Goal: Information Seeking & Learning: Learn about a topic

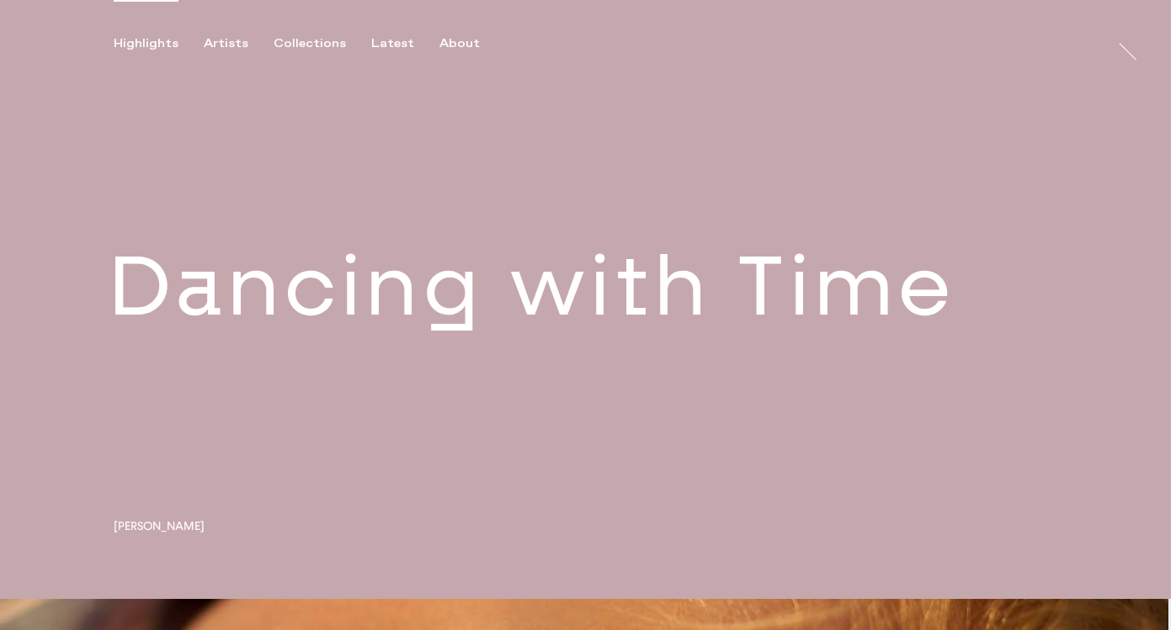
click at [373, 316] on link at bounding box center [585, 299] width 1171 height 599
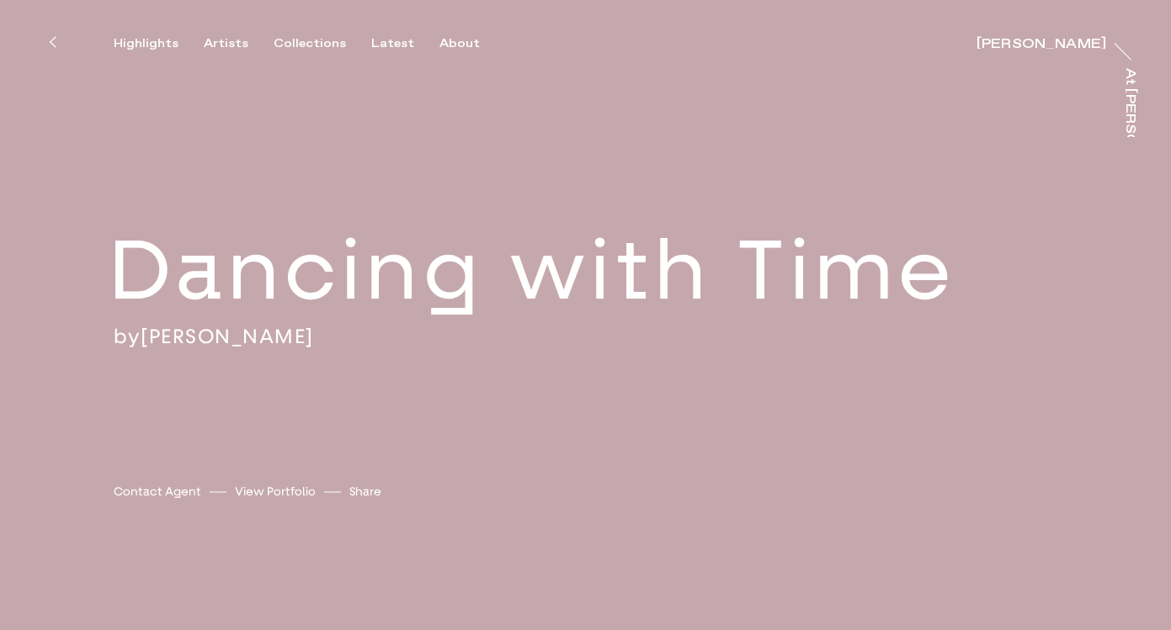
click at [217, 34] on div "Highlights Artists Collections Latest About [PERSON_NAME] [PERSON_NAME] At [PER…" at bounding box center [588, 25] width 1176 height 51
click at [227, 44] on div "Artists" at bounding box center [226, 43] width 45 height 15
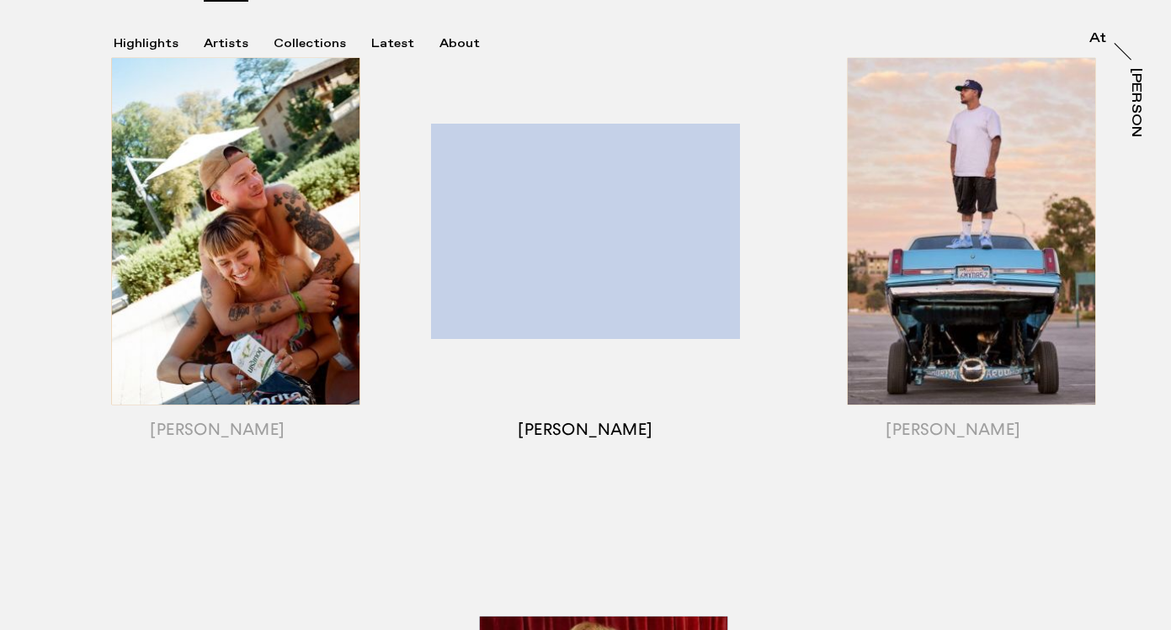
scroll to position [269, 0]
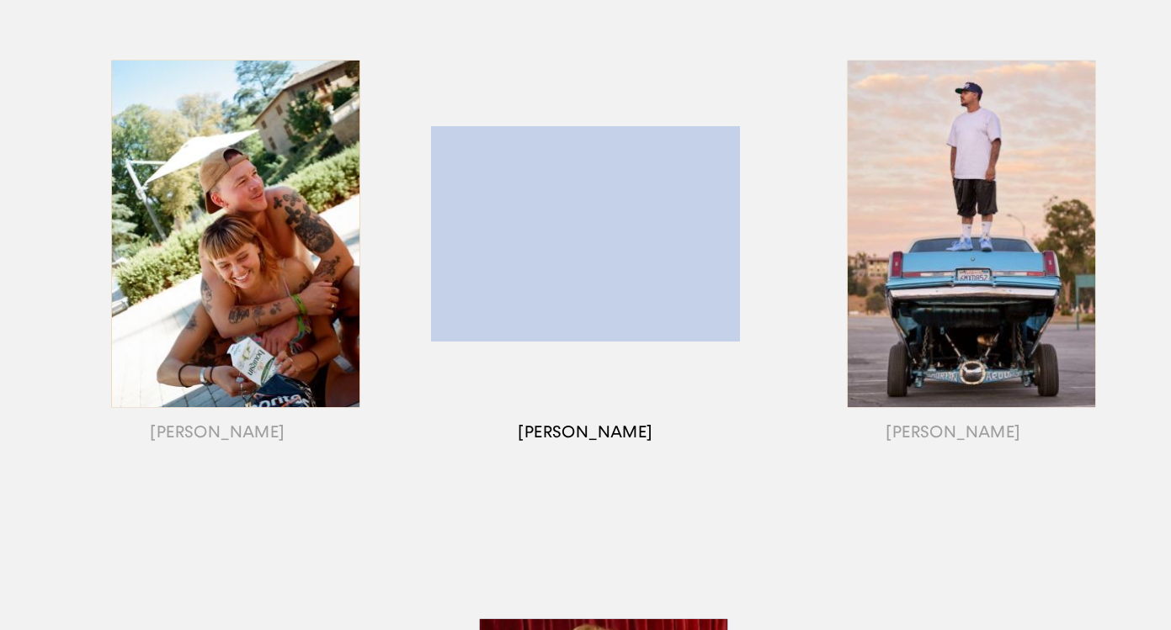
click at [635, 222] on div "button" at bounding box center [585, 254] width 368 height 525
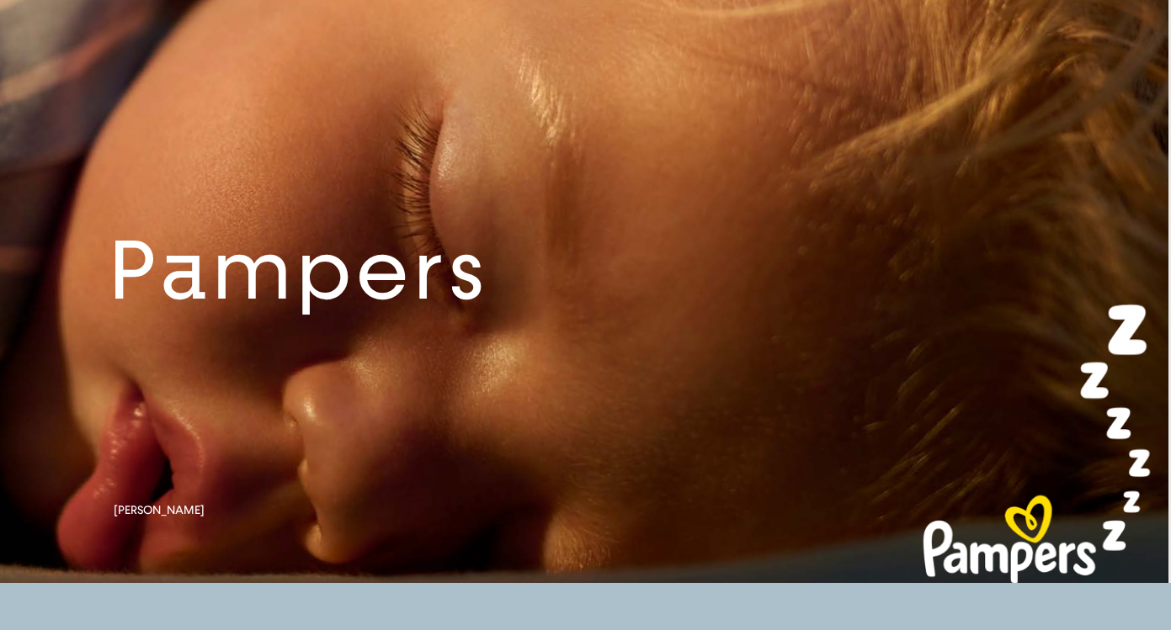
click at [289, 259] on link at bounding box center [585, 284] width 1171 height 599
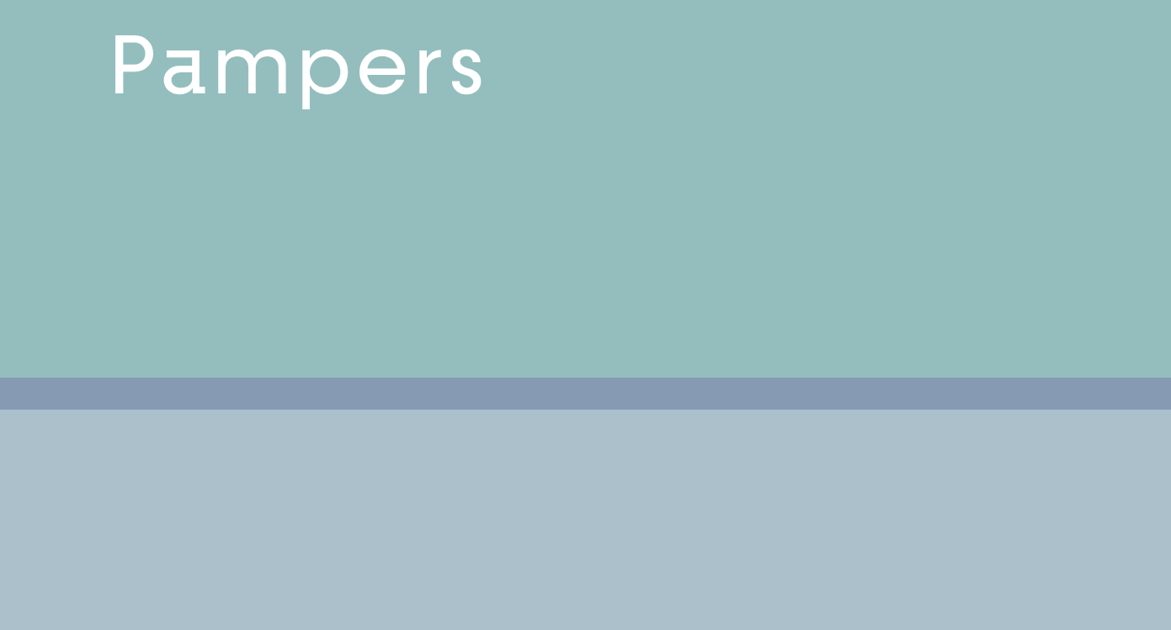
scroll to position [1188, 0]
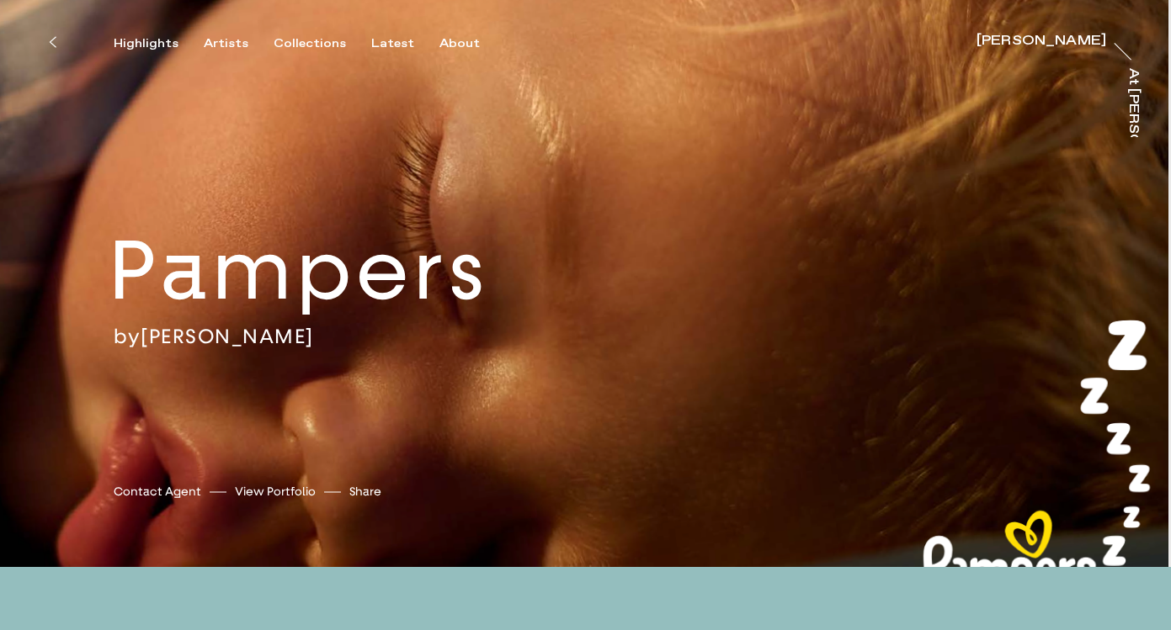
click at [56, 45] on icon at bounding box center [53, 41] width 8 height 13
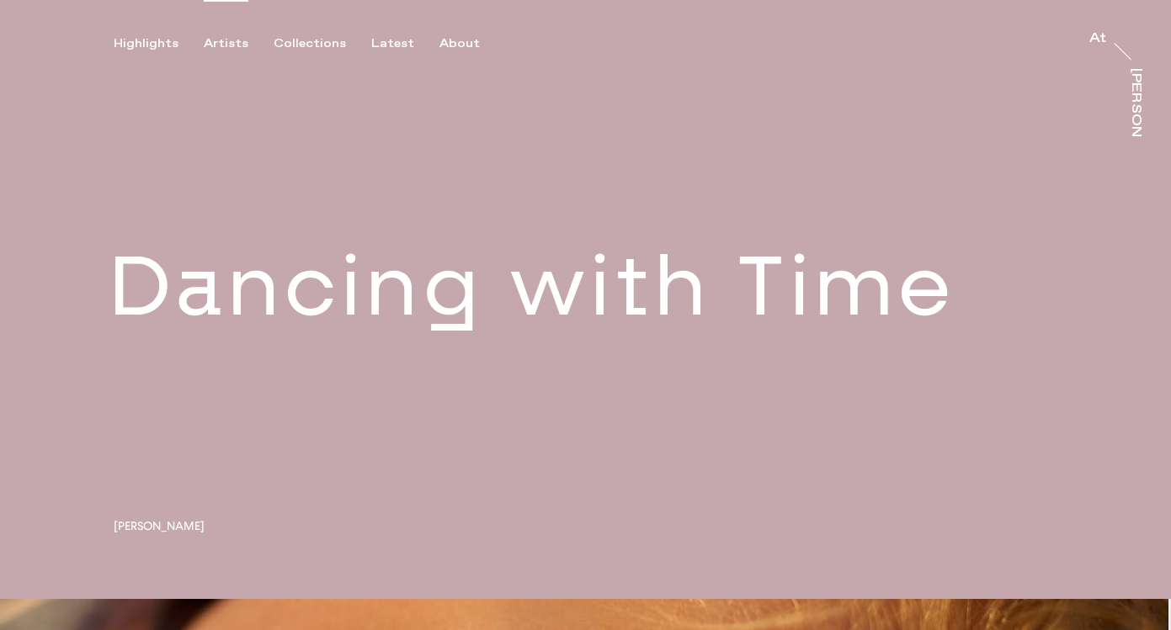
click at [215, 46] on div "Artists" at bounding box center [226, 43] width 45 height 15
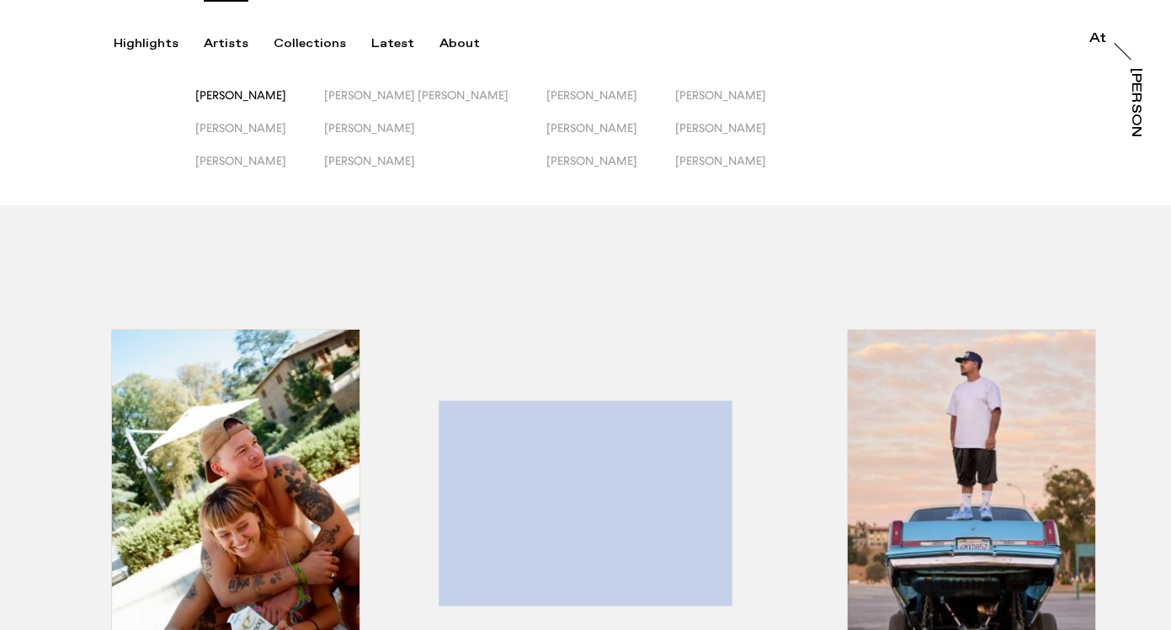
click at [286, 95] on span "[PERSON_NAME]" at bounding box center [240, 94] width 91 height 13
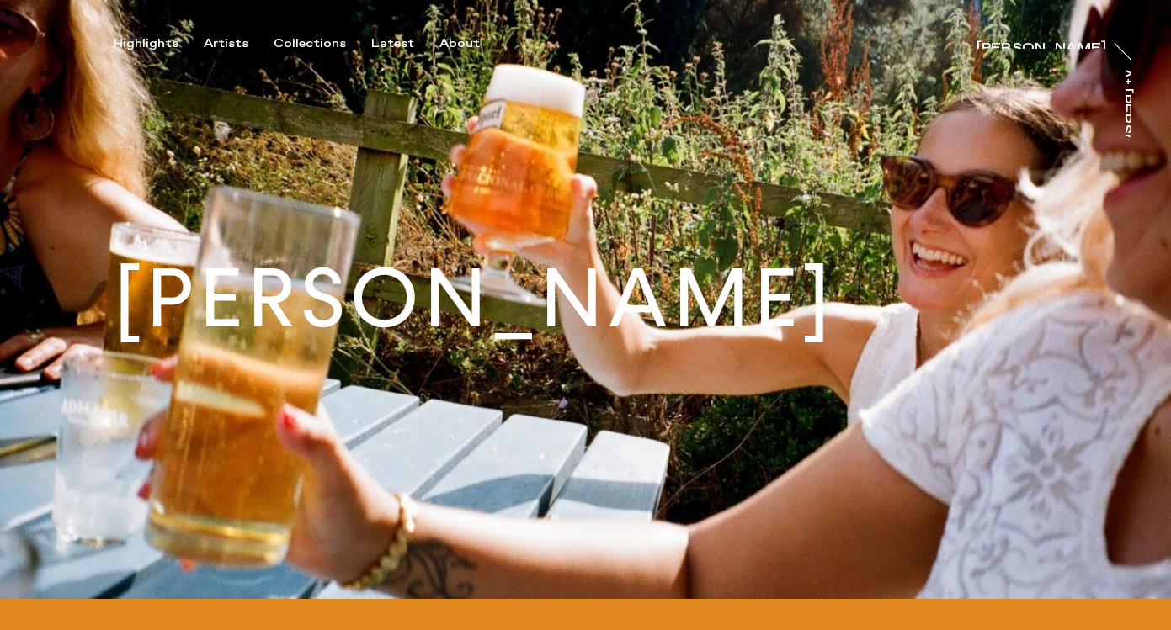
click at [227, 33] on div "Highlights Artists Collections Latest About Emily Scarlett Romain Emily Scarlet…" at bounding box center [588, 25] width 1176 height 51
click at [229, 45] on div "Artists" at bounding box center [226, 43] width 45 height 15
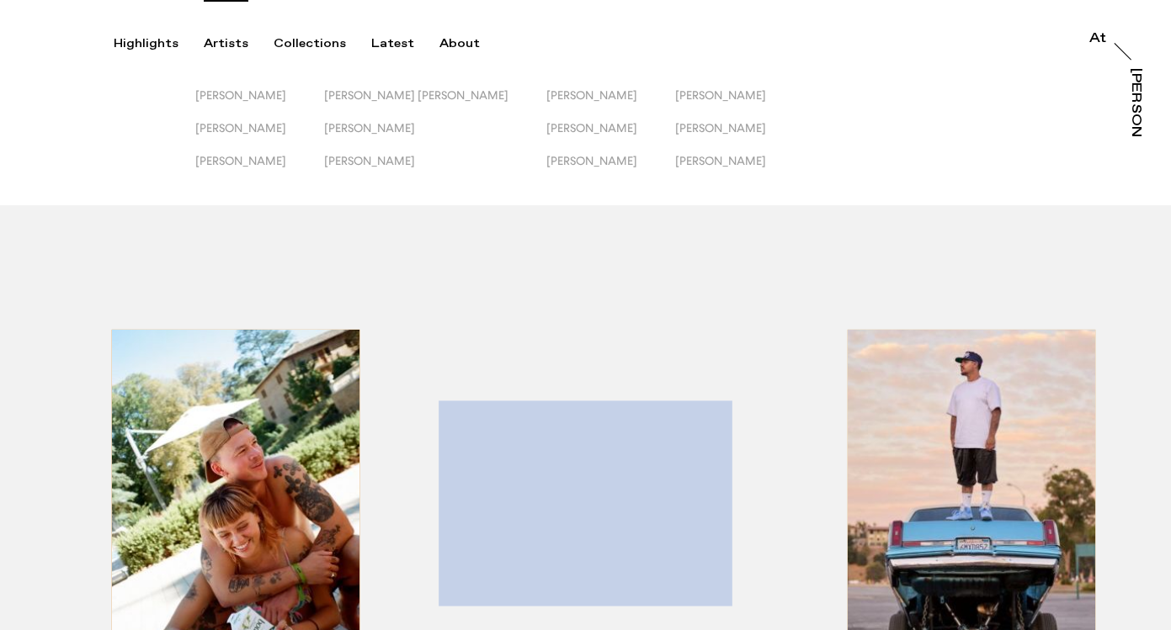
click at [366, 85] on div "Emily Scarlett Romain Jack Kenyon James Pearson-Howes Jessica Eliza Ross Josh E…" at bounding box center [585, 102] width 1171 height 205
click at [374, 90] on span "[PERSON_NAME] [PERSON_NAME]" at bounding box center [416, 94] width 184 height 13
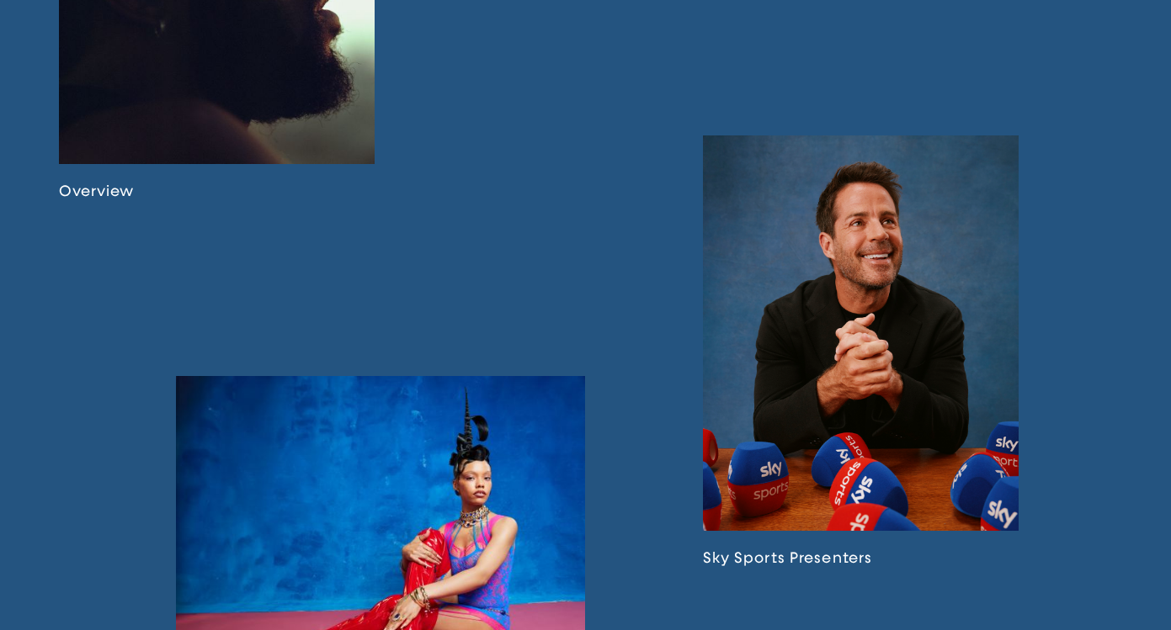
scroll to position [1314, 0]
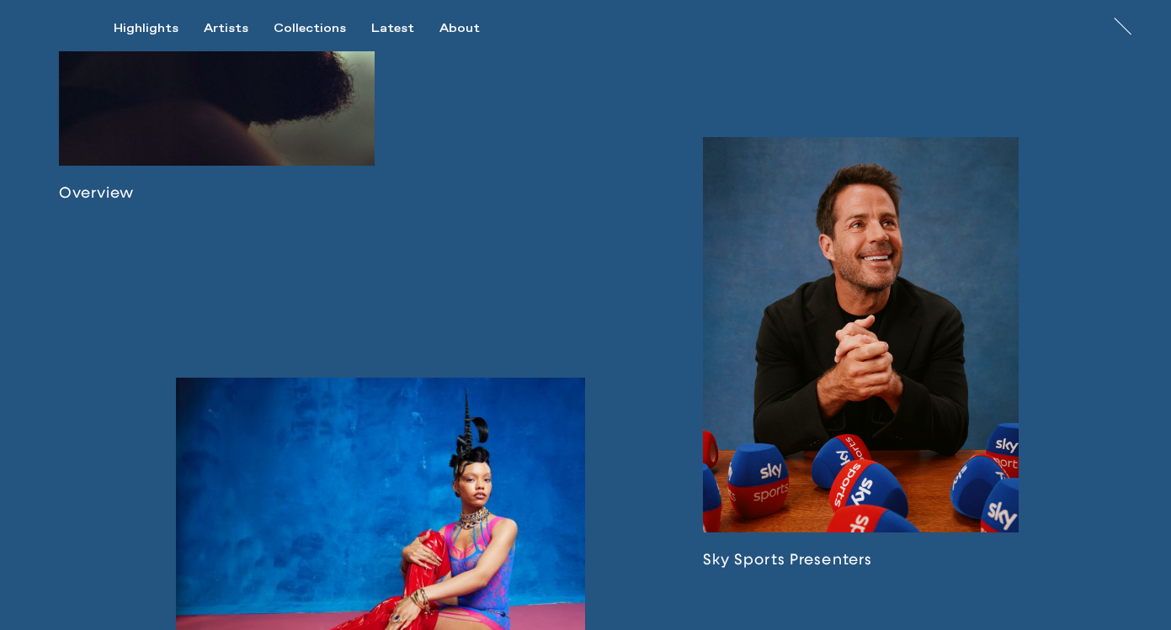
click at [847, 356] on link at bounding box center [861, 353] width 316 height 432
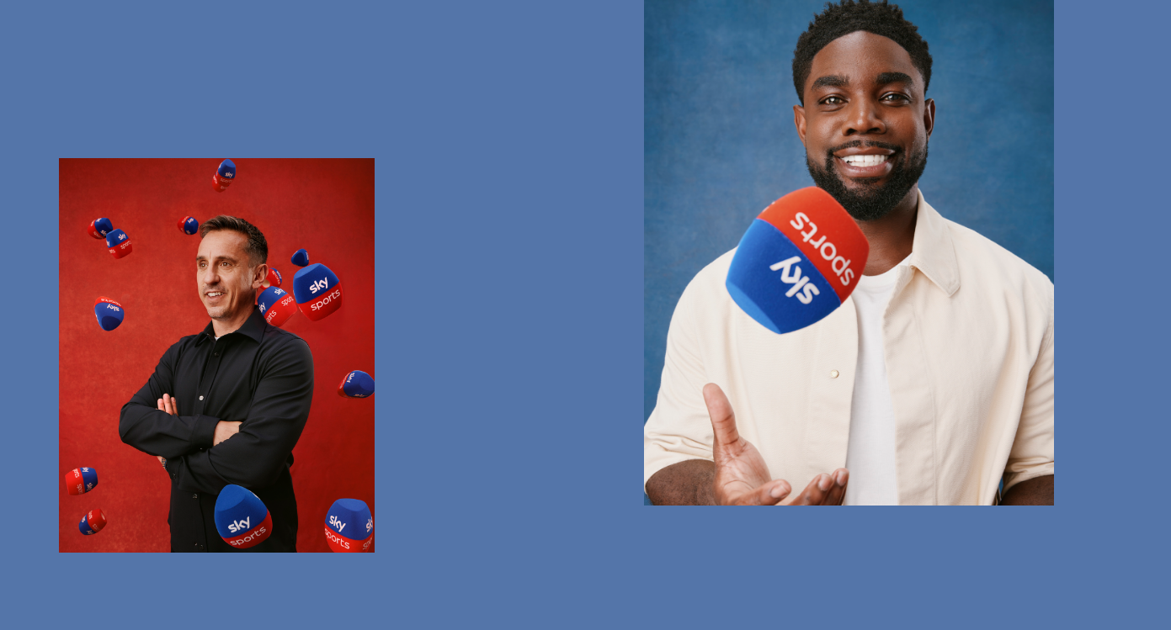
scroll to position [1479, 0]
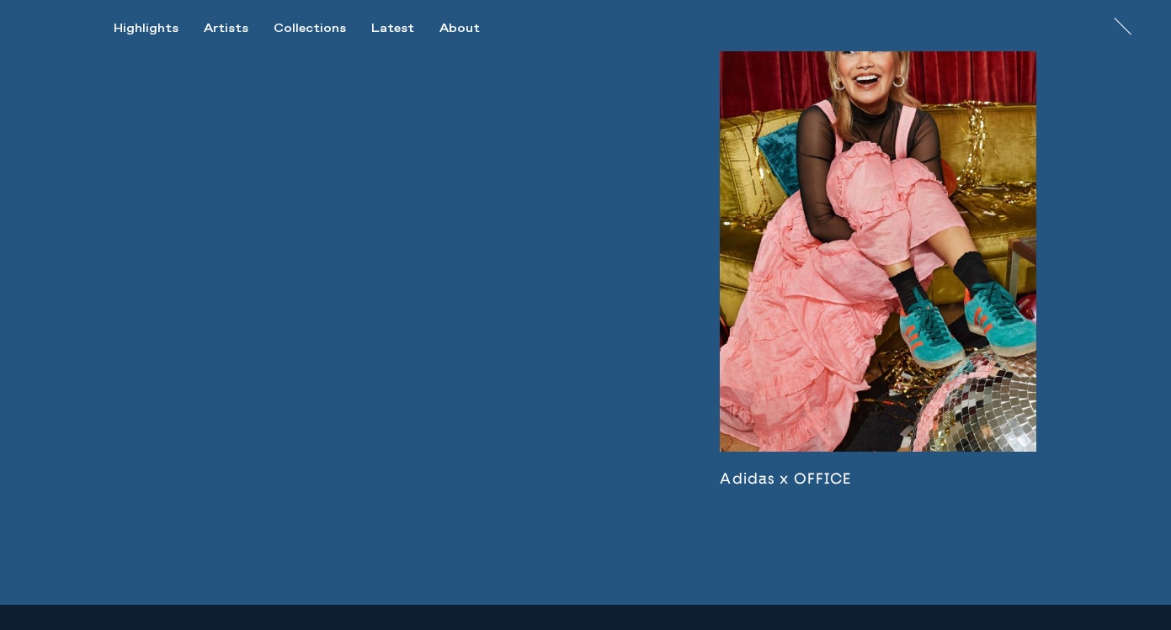
scroll to position [4505, 0]
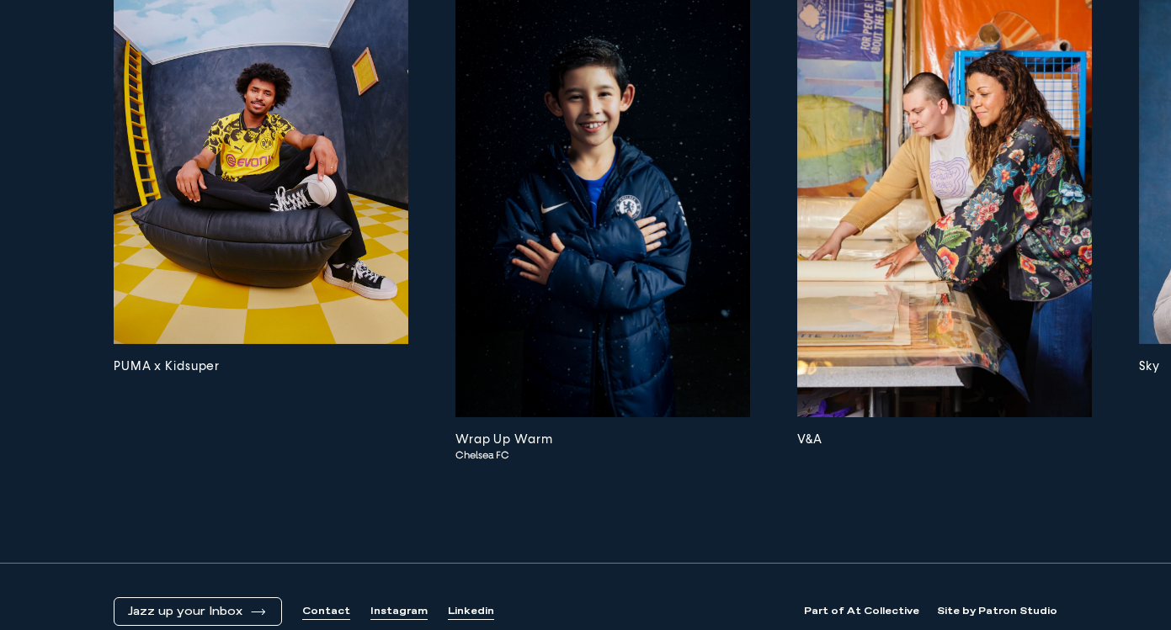
click at [604, 146] on img at bounding box center [602, 197] width 295 height 442
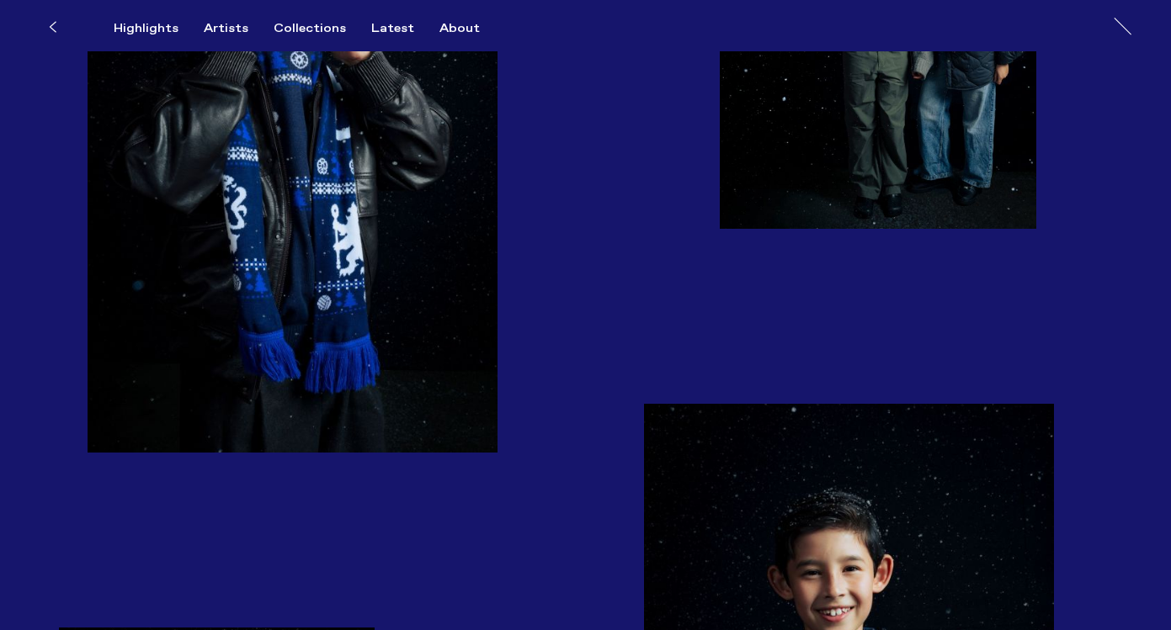
scroll to position [1070, 0]
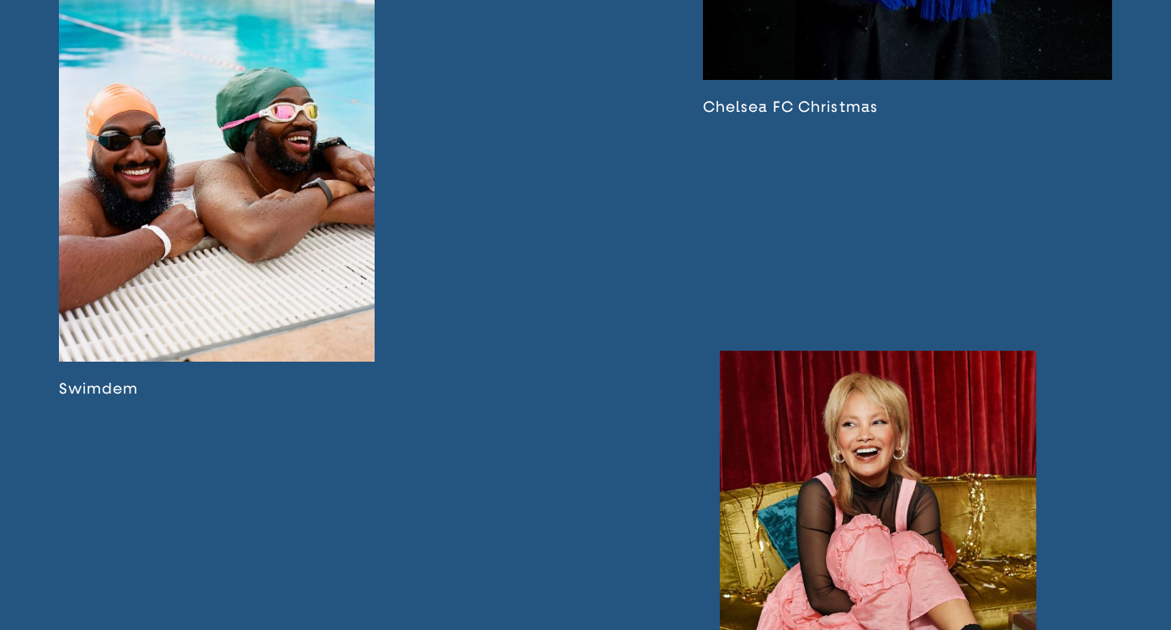
scroll to position [3345, 0]
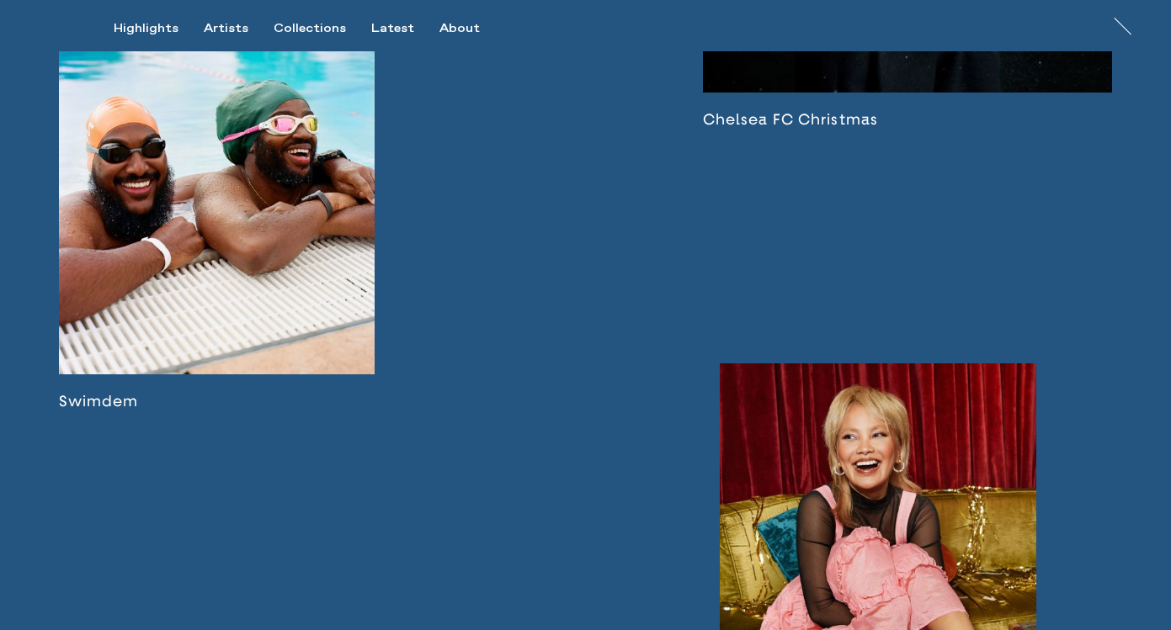
click at [260, 299] on link at bounding box center [217, 195] width 316 height 432
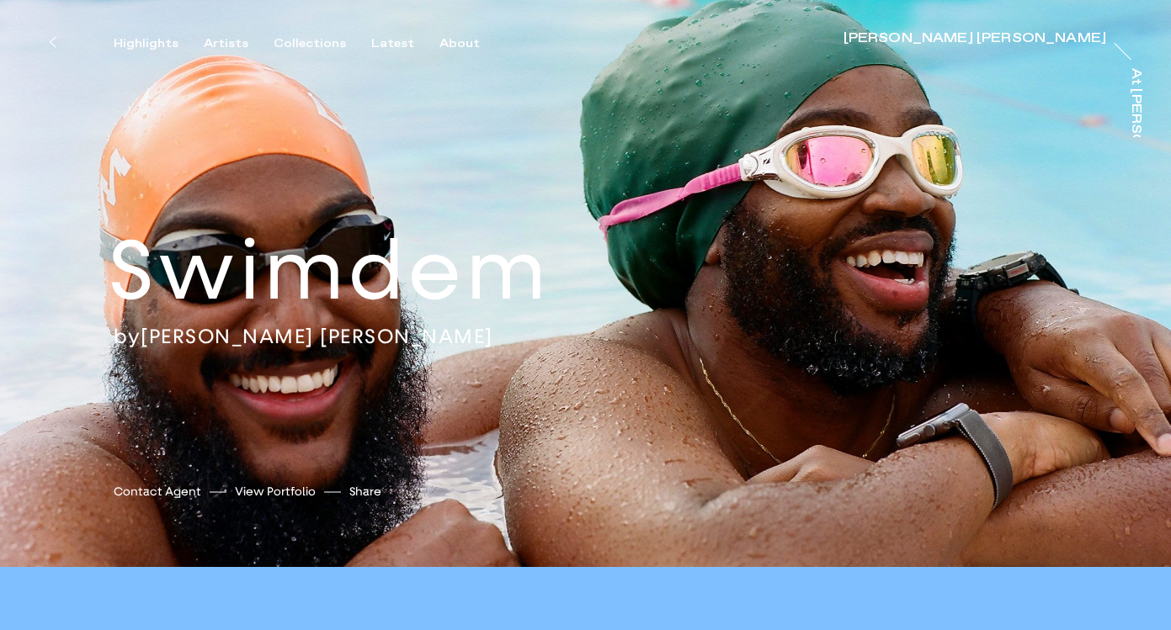
click at [208, 33] on div "Highlights Artists Collections Latest About Jessica Eliza Ross Jessica Eliza Ro…" at bounding box center [588, 25] width 1176 height 51
click at [218, 40] on div "Artists" at bounding box center [226, 43] width 45 height 15
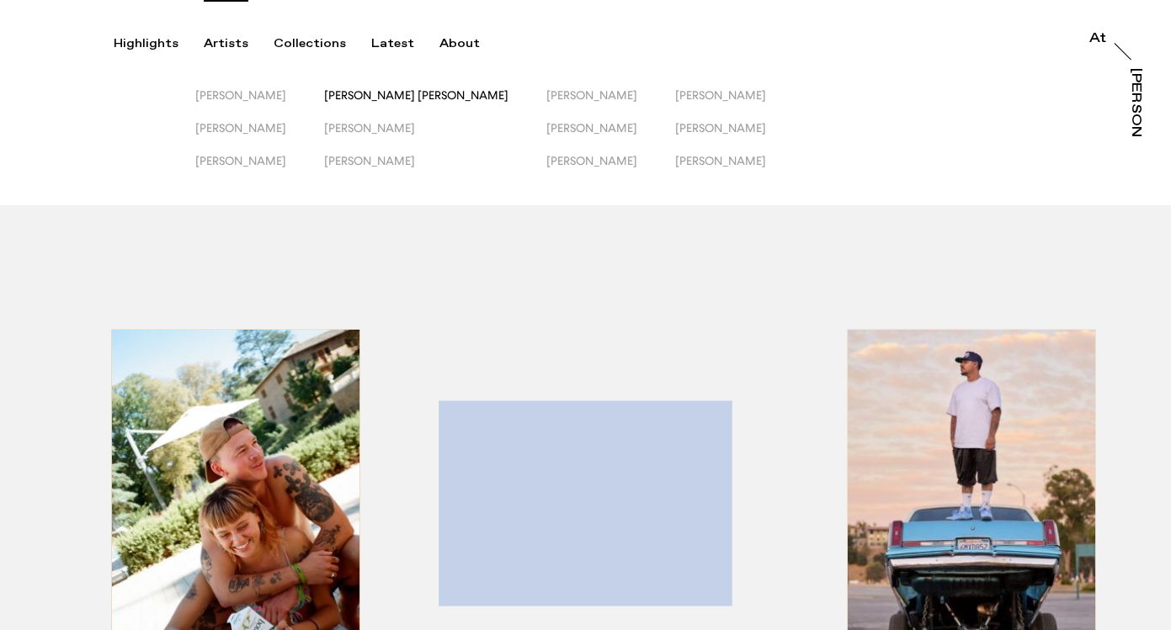
click at [397, 98] on span "[PERSON_NAME] [PERSON_NAME]" at bounding box center [416, 94] width 184 height 13
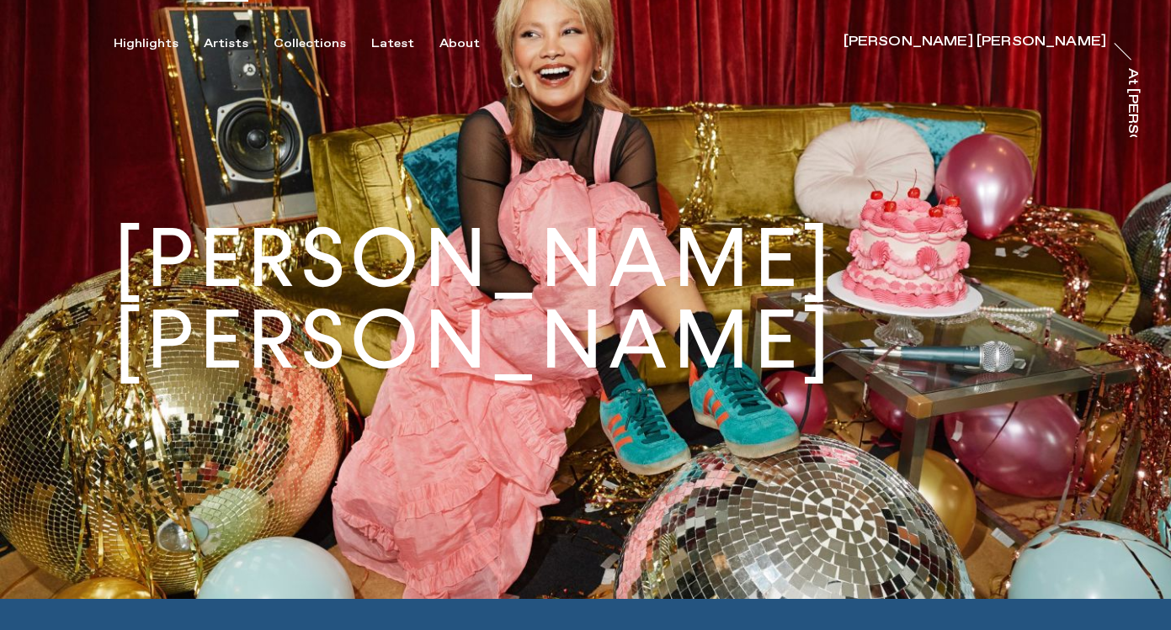
click at [215, 40] on div "Artists" at bounding box center [226, 43] width 45 height 15
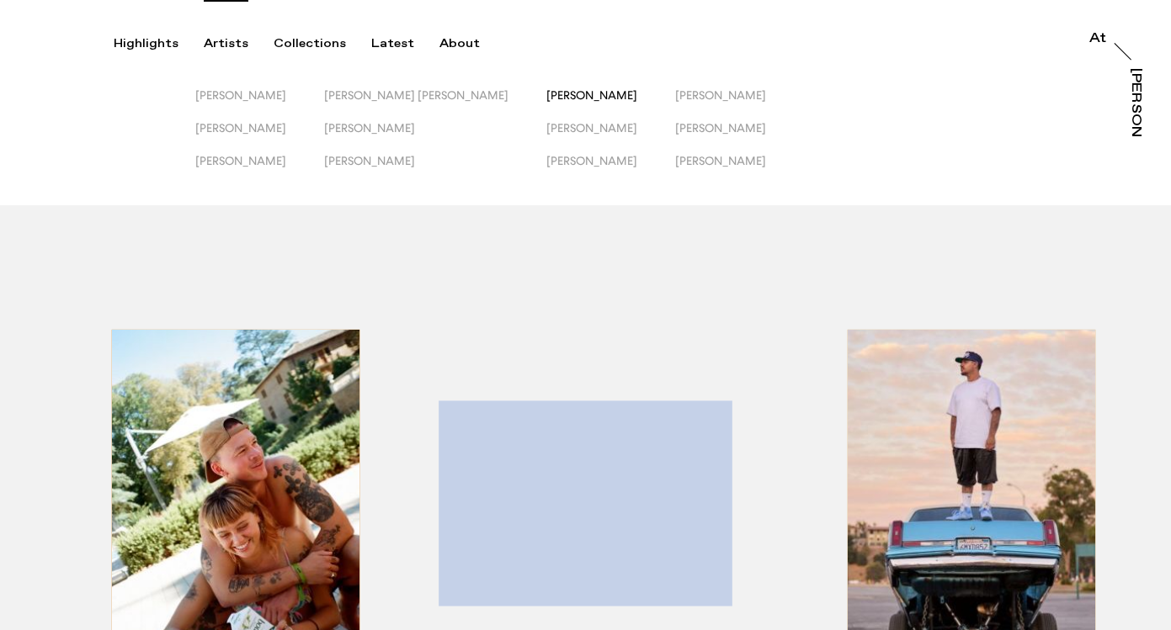
click at [546, 97] on span "[PERSON_NAME]" at bounding box center [591, 94] width 91 height 13
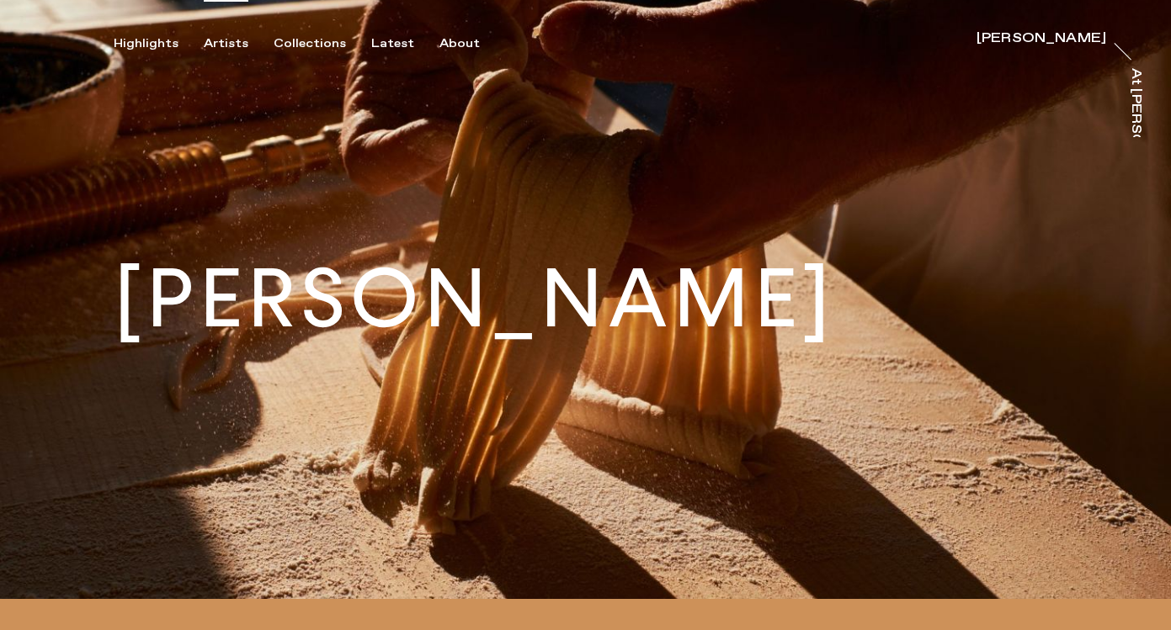
click at [216, 42] on div "Artists" at bounding box center [226, 43] width 45 height 15
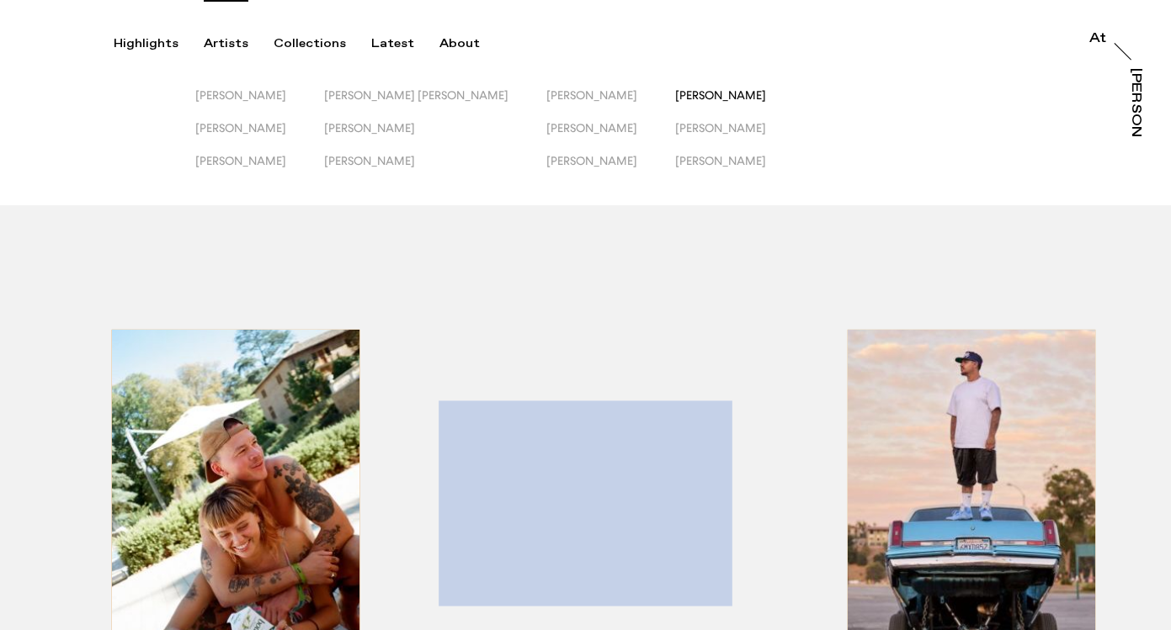
click at [675, 91] on span "[PERSON_NAME]" at bounding box center [720, 94] width 91 height 13
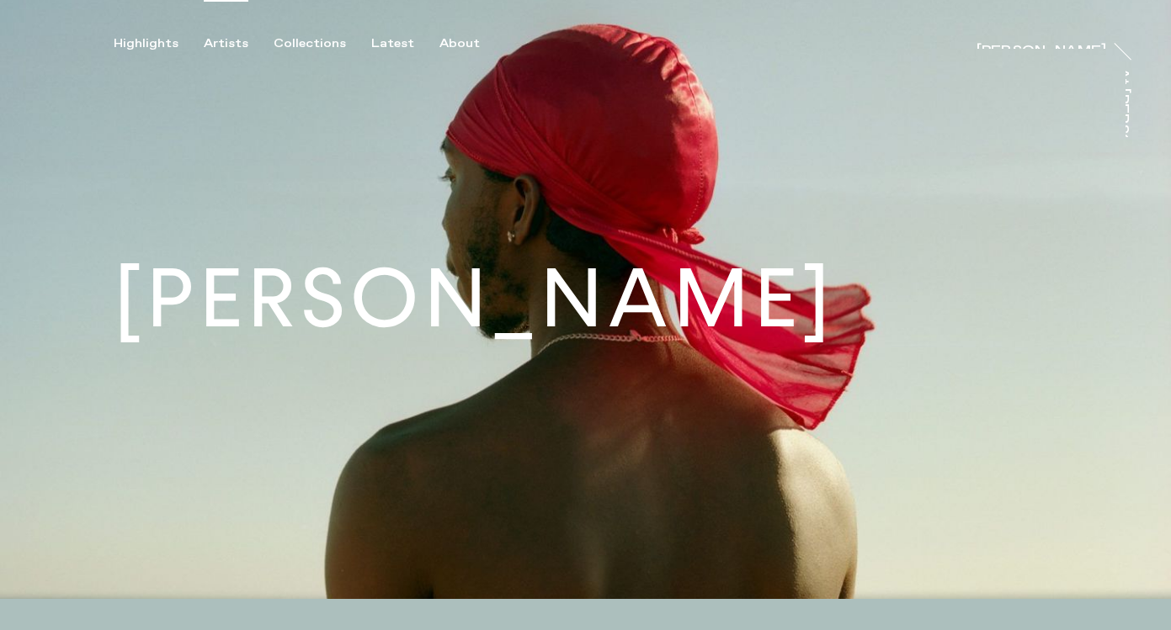
click at [226, 40] on div "Artists" at bounding box center [226, 43] width 45 height 15
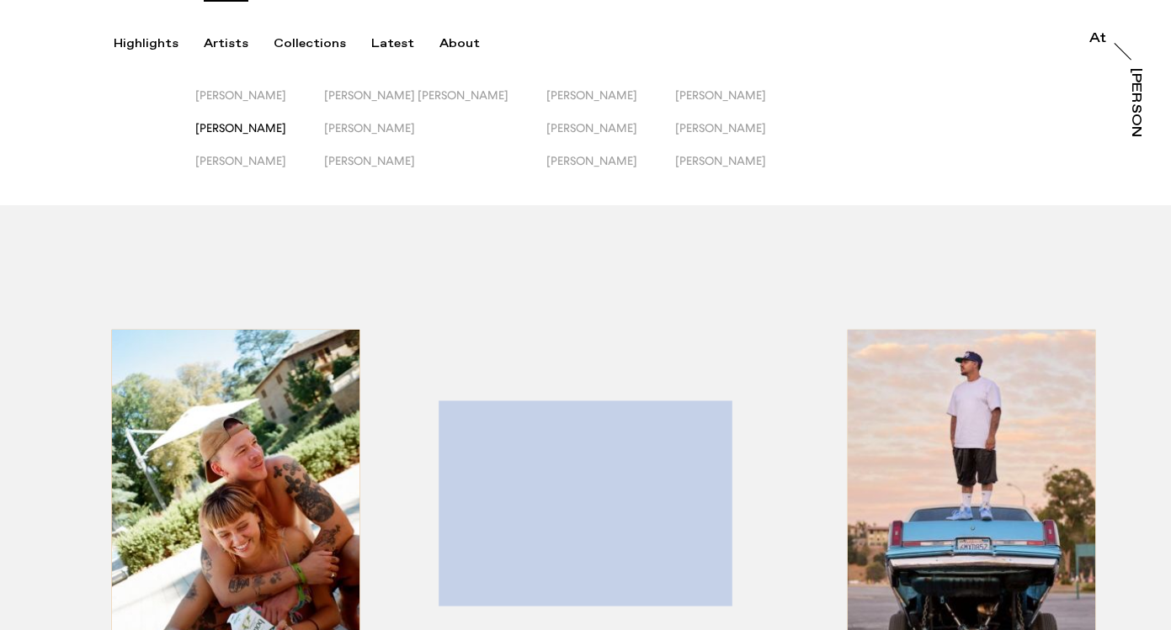
click at [248, 125] on span "[PERSON_NAME]" at bounding box center [240, 127] width 91 height 13
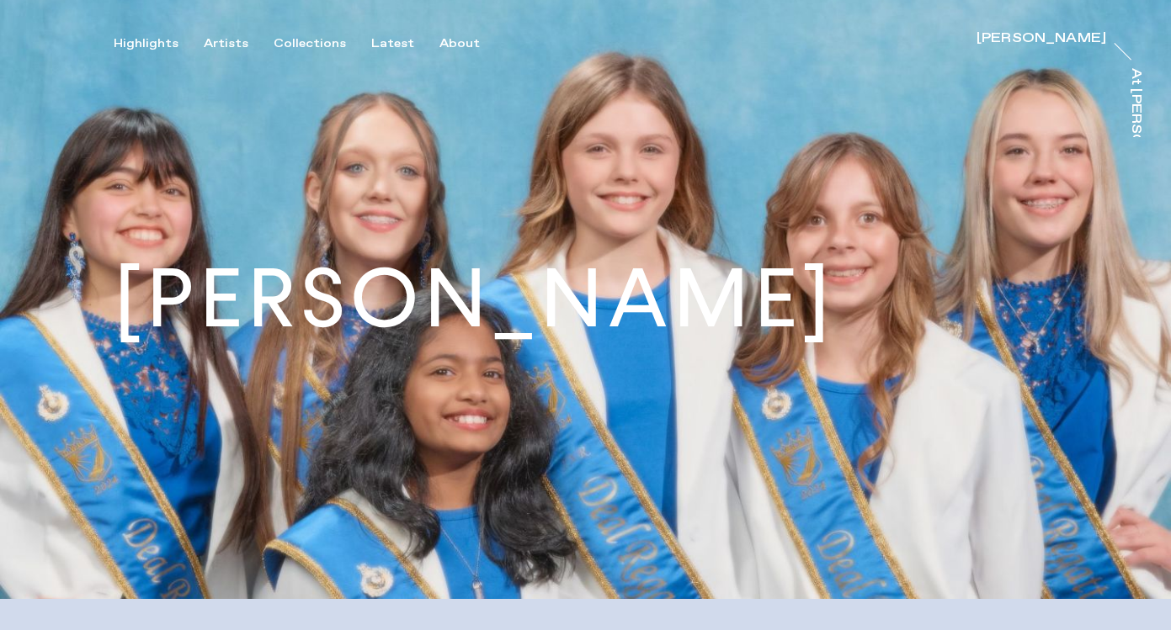
click at [209, 54] on img at bounding box center [585, 299] width 1171 height 599
click at [219, 45] on div "Artists" at bounding box center [226, 43] width 45 height 15
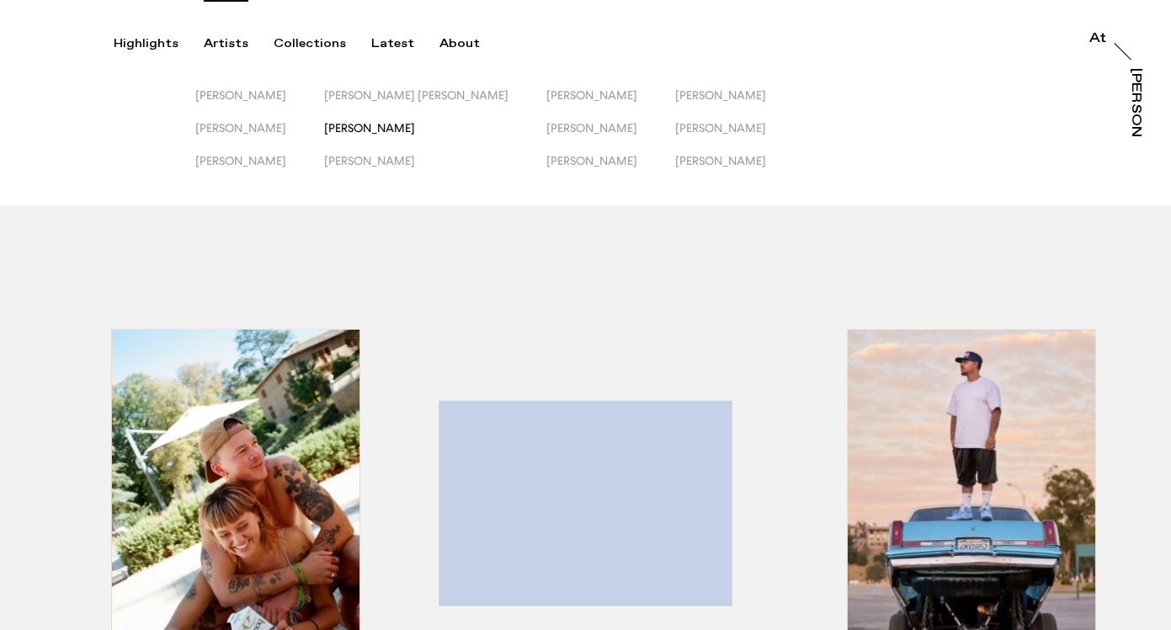
click at [386, 130] on span "[PERSON_NAME]" at bounding box center [369, 127] width 91 height 13
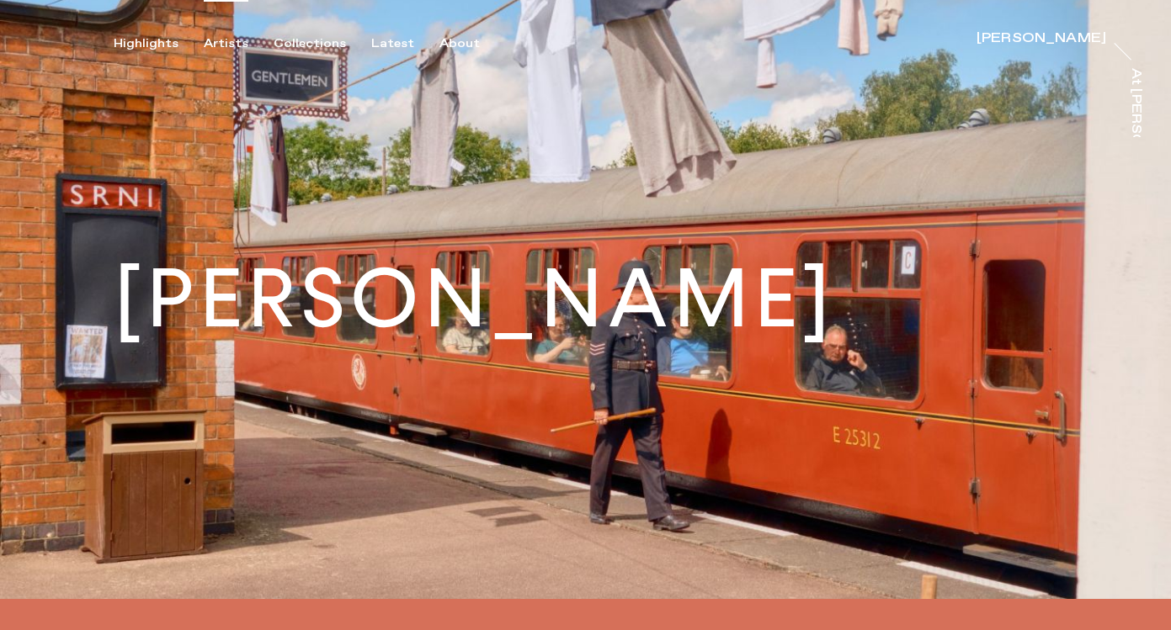
click at [218, 47] on div "Artists" at bounding box center [226, 43] width 45 height 15
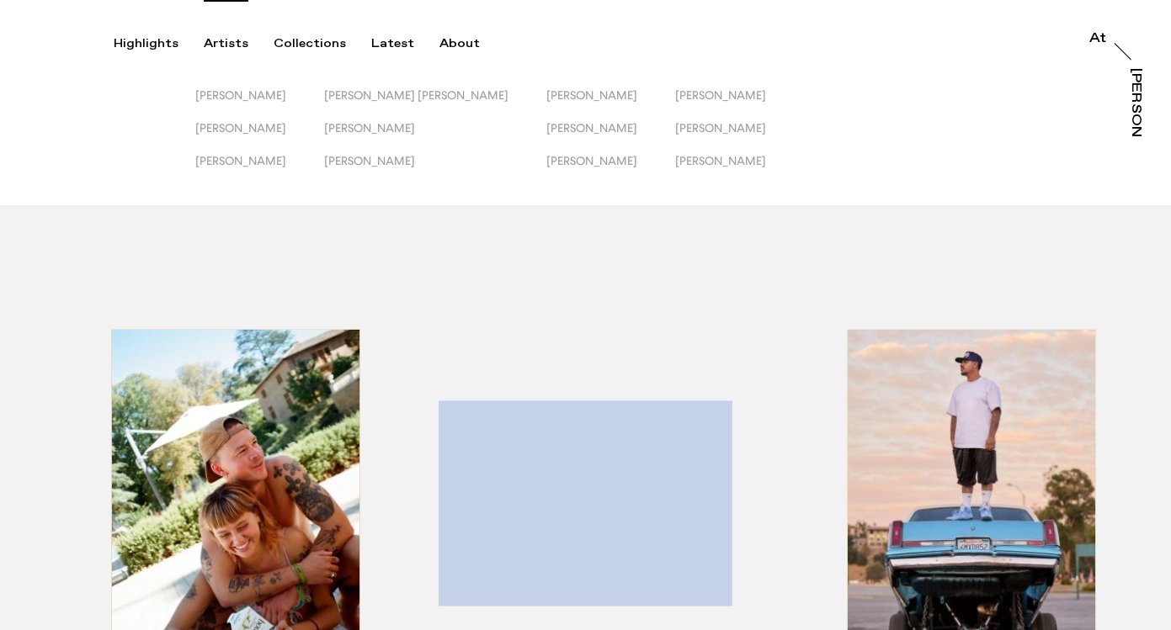
click at [546, 136] on button "[PERSON_NAME]" at bounding box center [610, 137] width 129 height 33
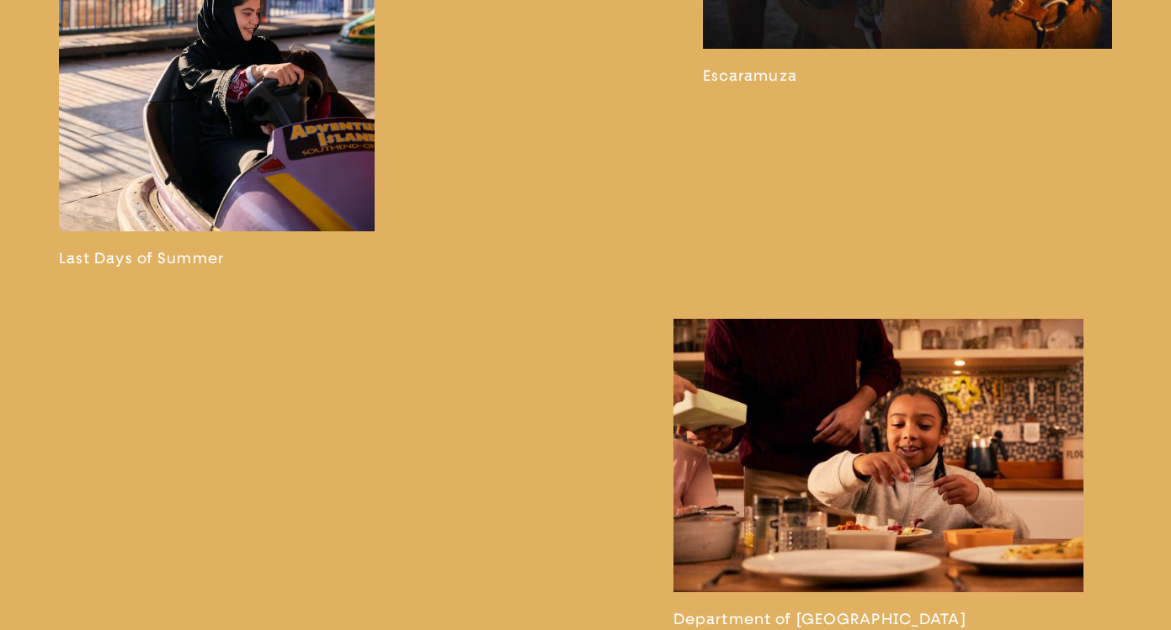
scroll to position [3655, 0]
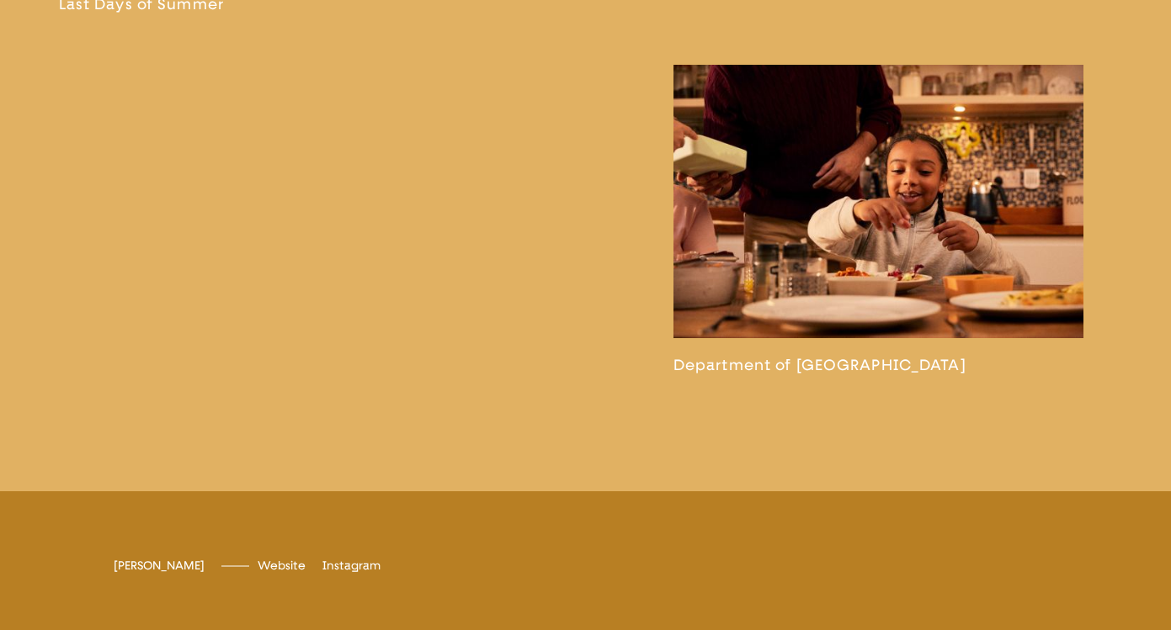
click at [847, 299] on link at bounding box center [878, 220] width 410 height 310
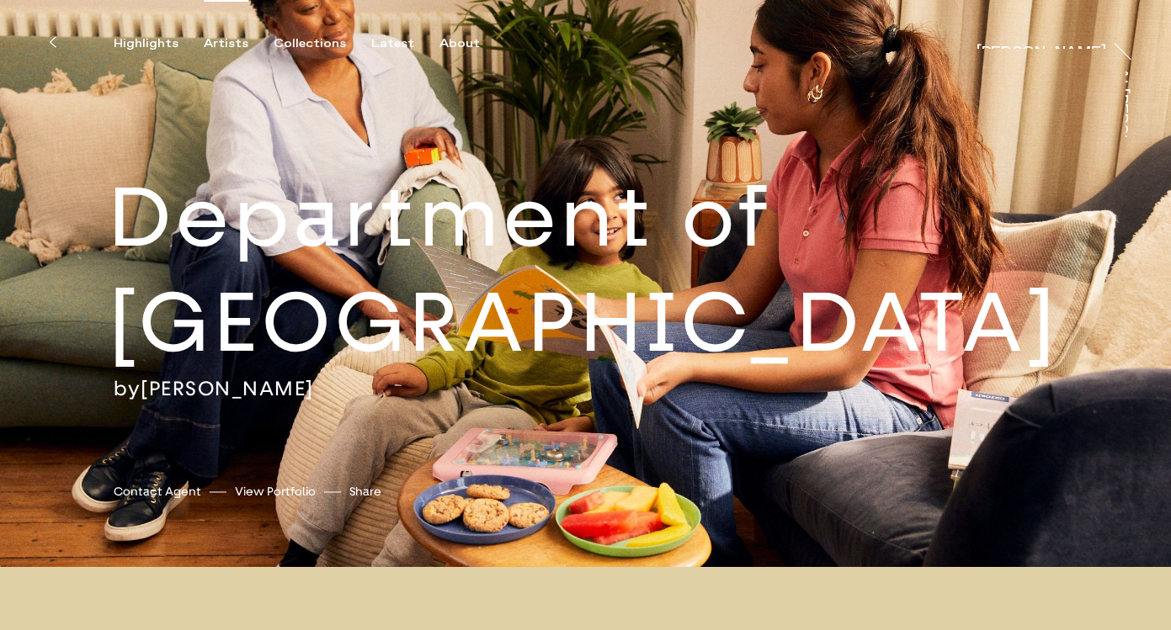
click at [220, 38] on div "Artists" at bounding box center [226, 43] width 45 height 15
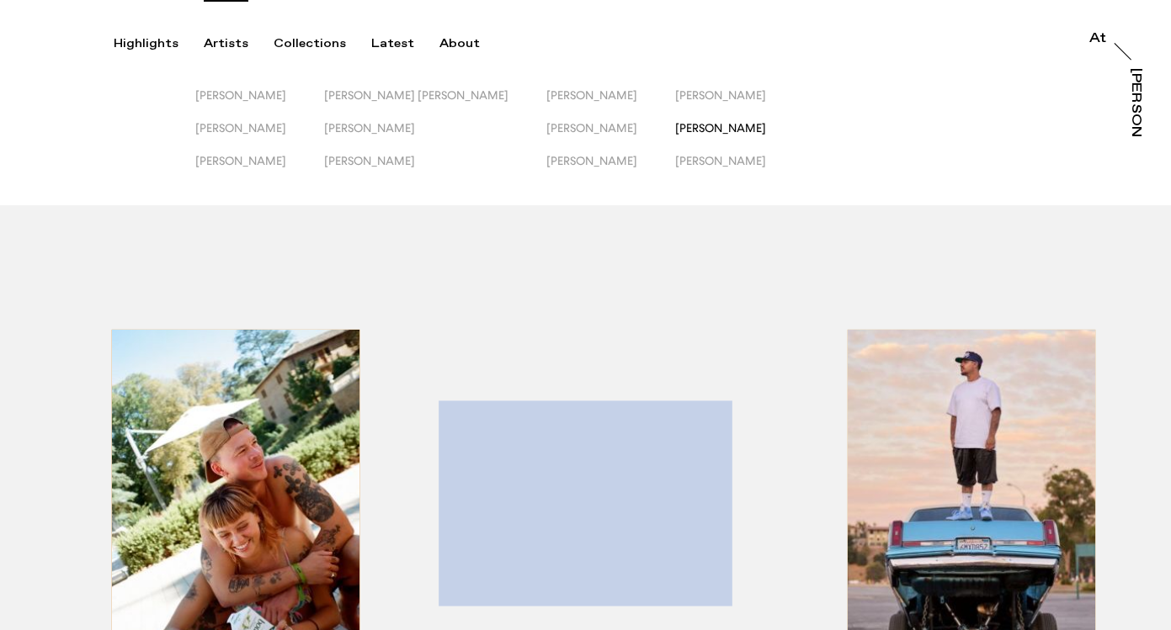
click at [675, 130] on span "[PERSON_NAME]" at bounding box center [720, 127] width 91 height 13
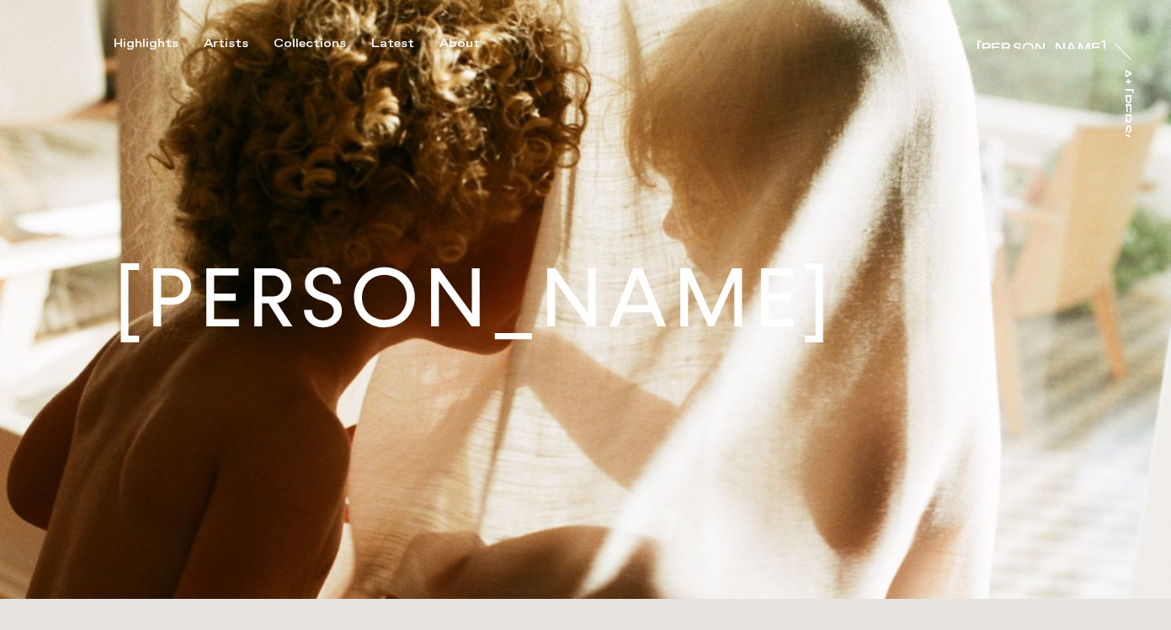
click at [226, 57] on img at bounding box center [585, 299] width 1171 height 599
click at [225, 49] on div "Artists" at bounding box center [226, 43] width 45 height 15
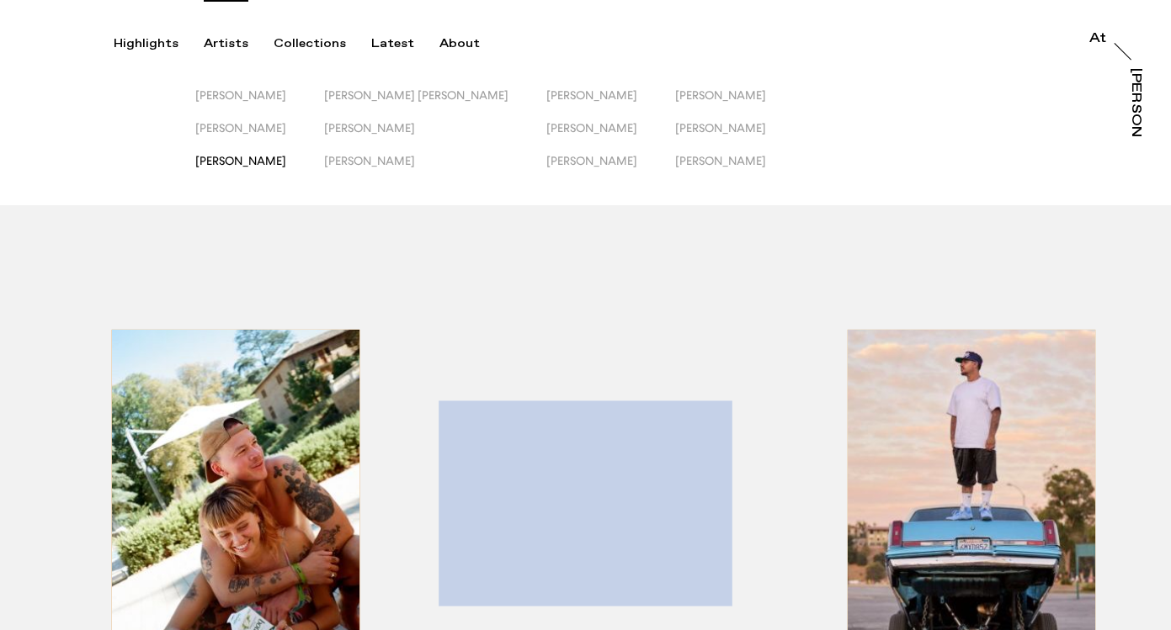
click at [232, 164] on span "[PERSON_NAME]" at bounding box center [240, 160] width 91 height 13
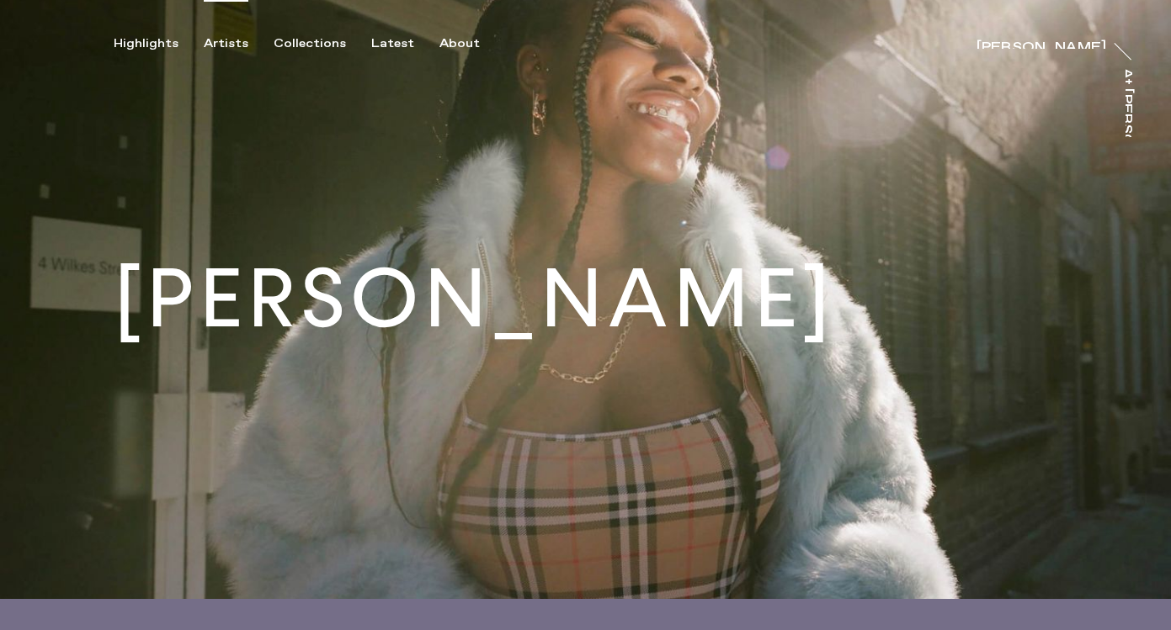
click at [221, 40] on div "Artists" at bounding box center [226, 43] width 45 height 15
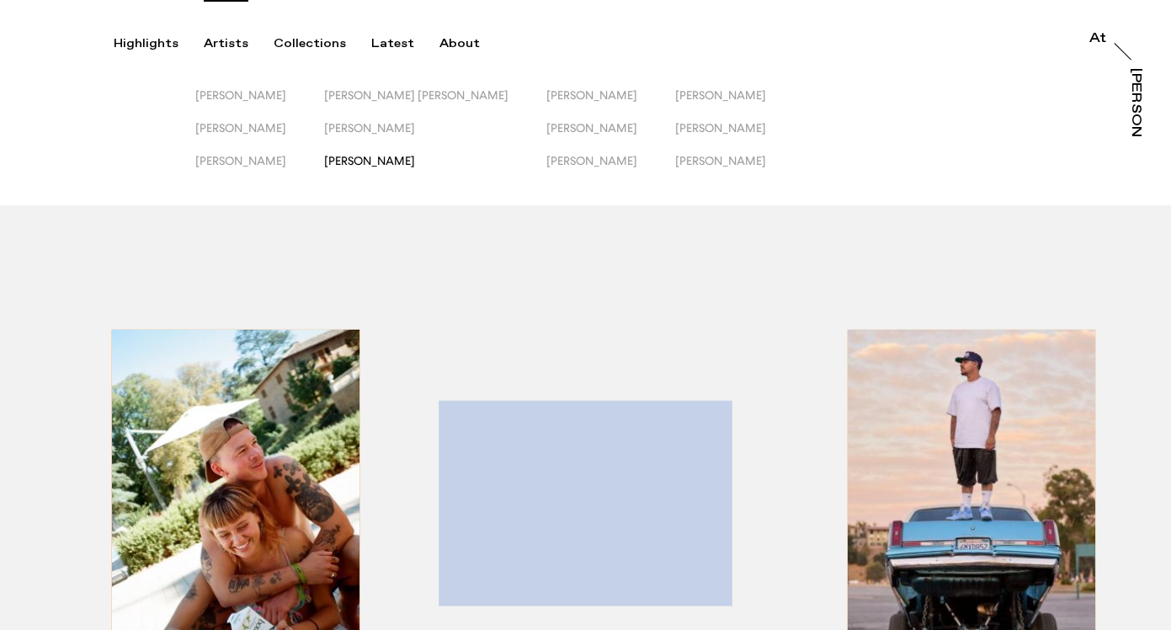
click at [363, 162] on span "[PERSON_NAME]" at bounding box center [369, 160] width 91 height 13
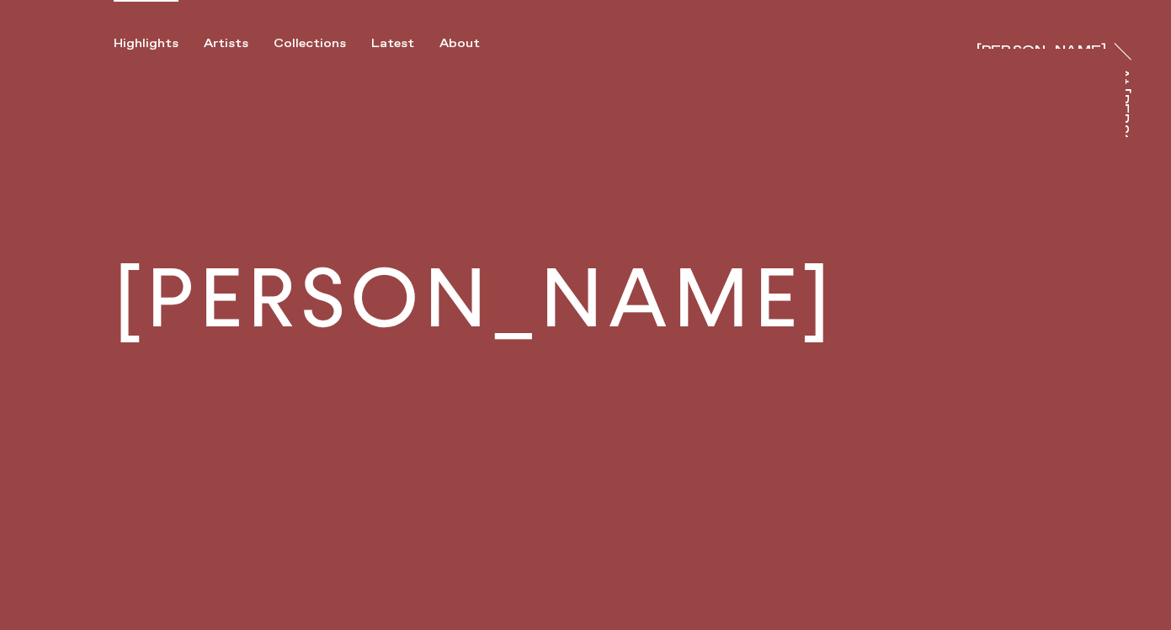
click at [148, 40] on div "Highlights" at bounding box center [146, 43] width 65 height 15
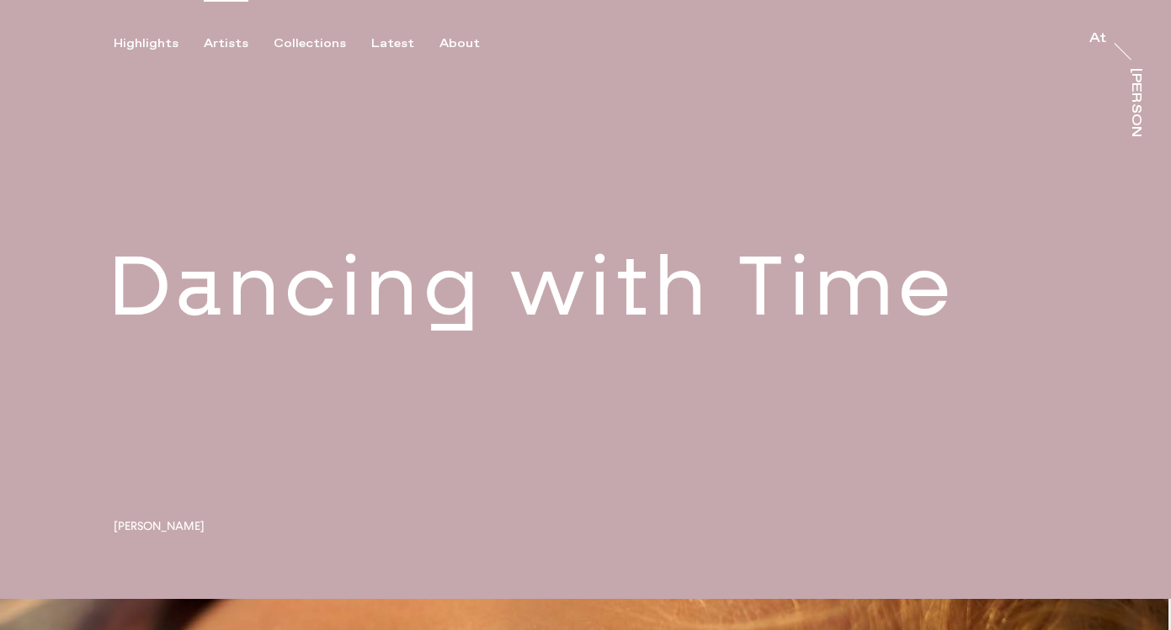
click at [220, 44] on div "Artists" at bounding box center [226, 43] width 45 height 15
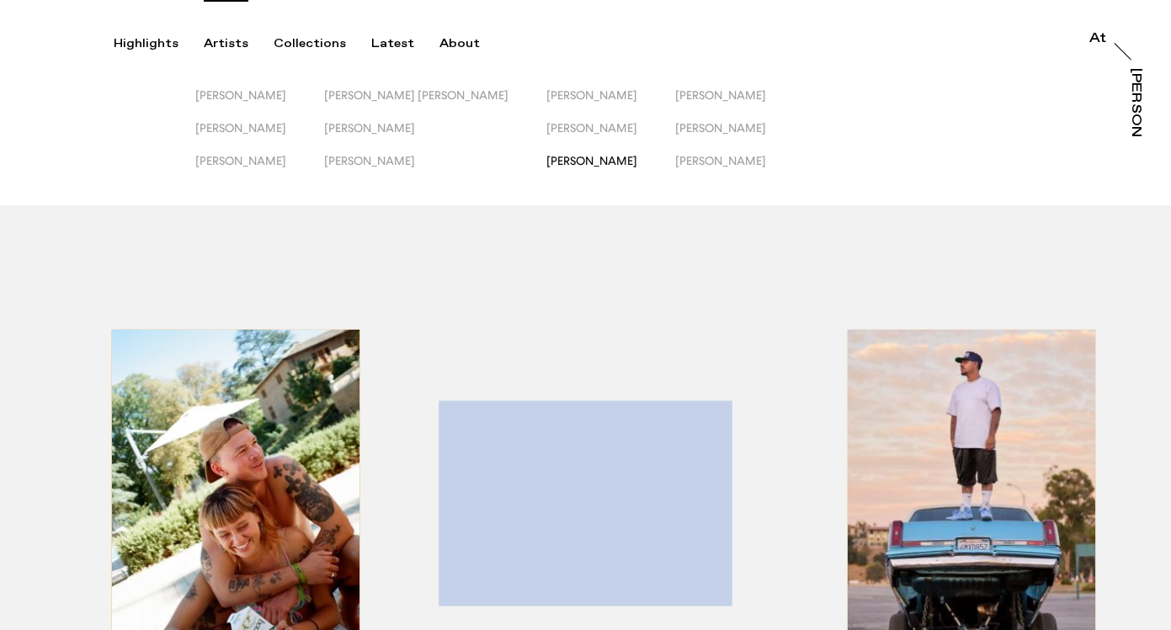
click at [546, 166] on span "[PERSON_NAME]" at bounding box center [591, 160] width 91 height 13
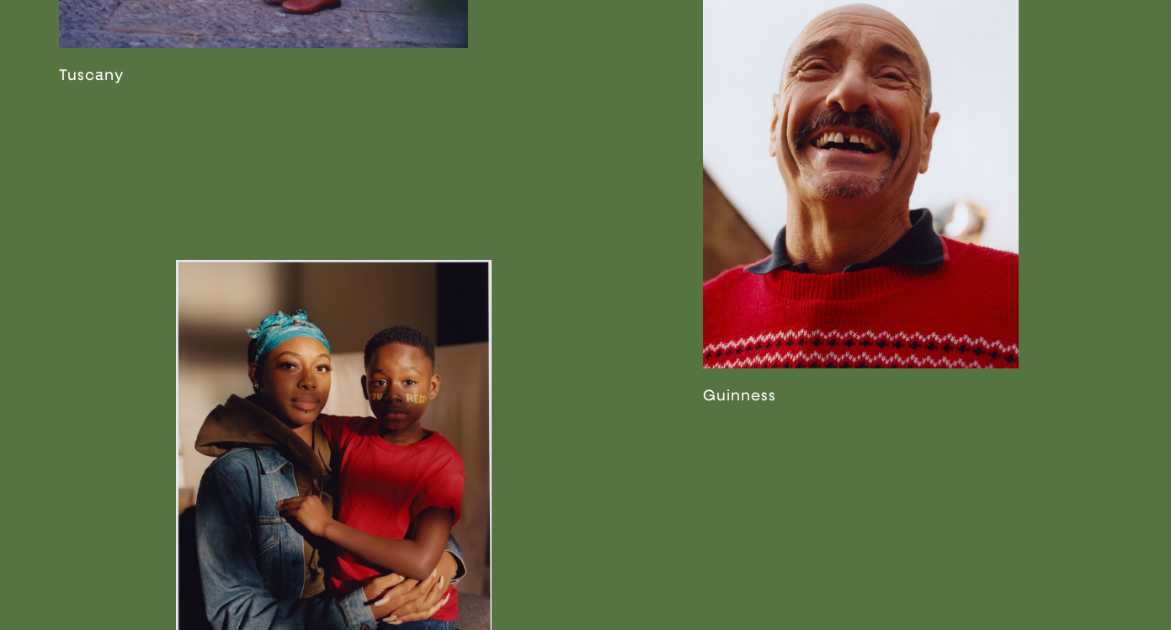
scroll to position [2471, 0]
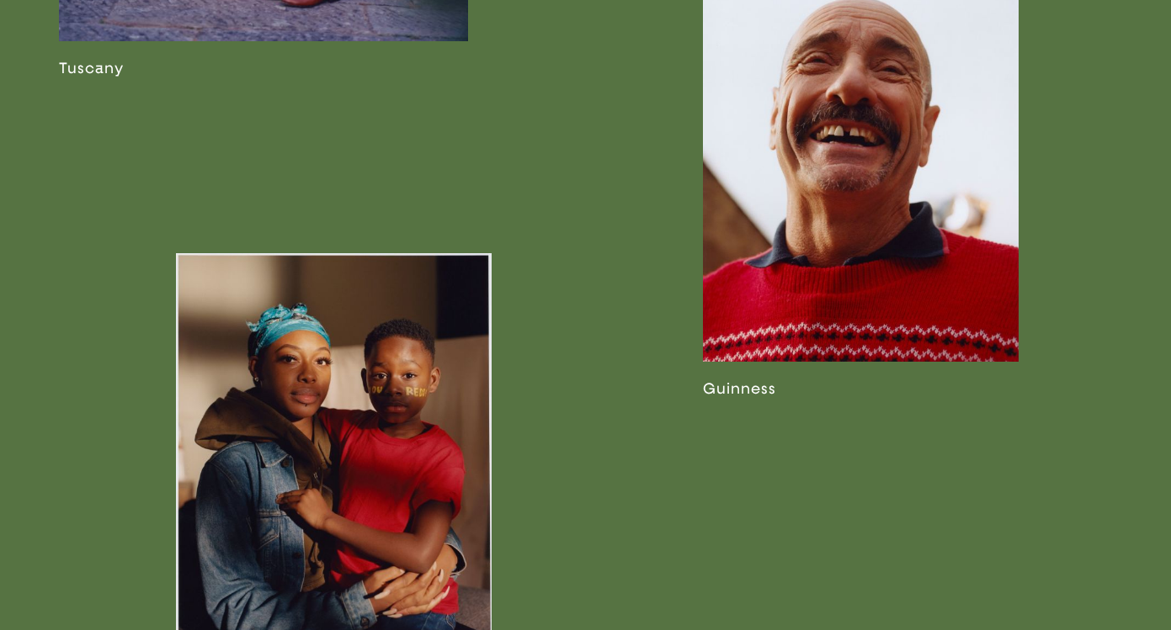
click at [816, 220] on link at bounding box center [861, 184] width 316 height 428
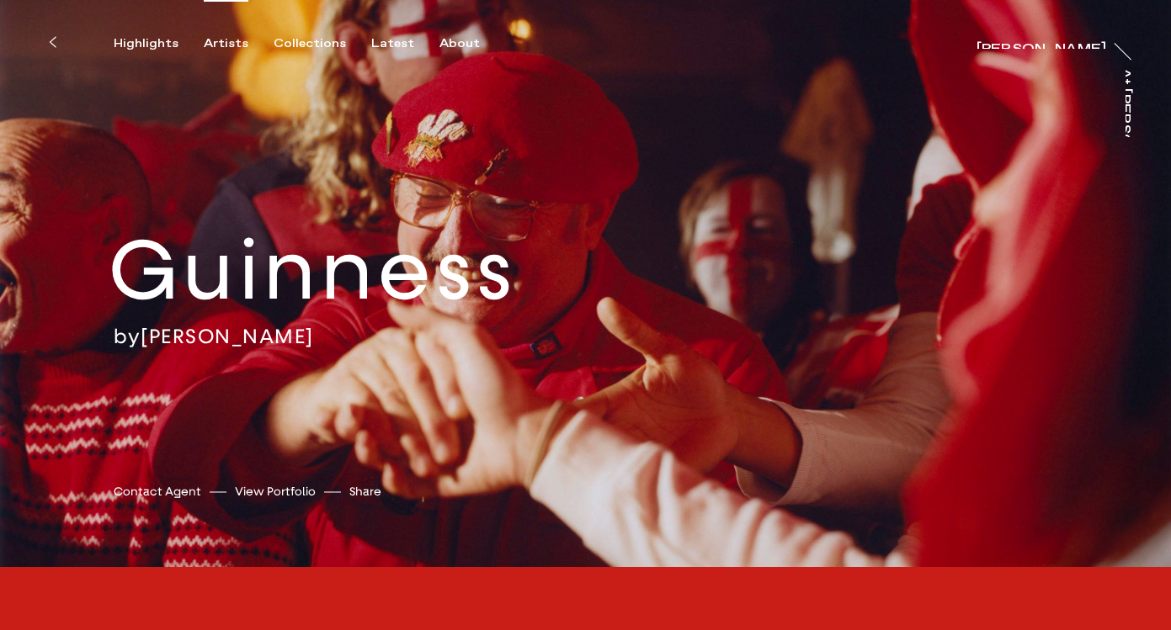
click at [226, 40] on div "Artists" at bounding box center [226, 43] width 45 height 15
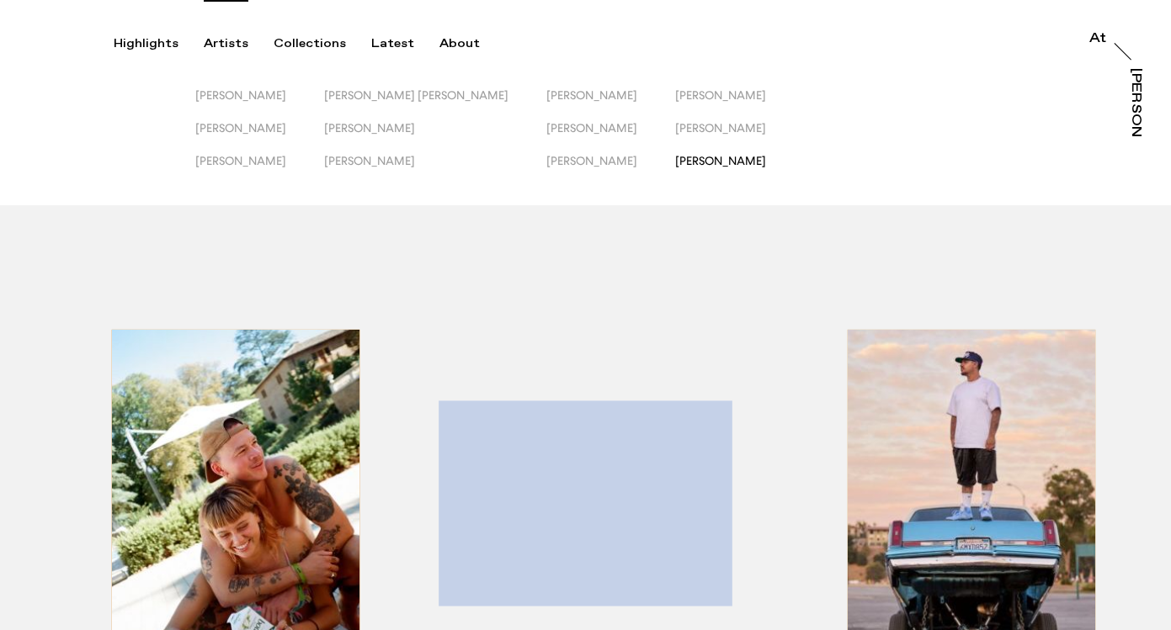
click at [675, 161] on span "[PERSON_NAME]" at bounding box center [720, 160] width 91 height 13
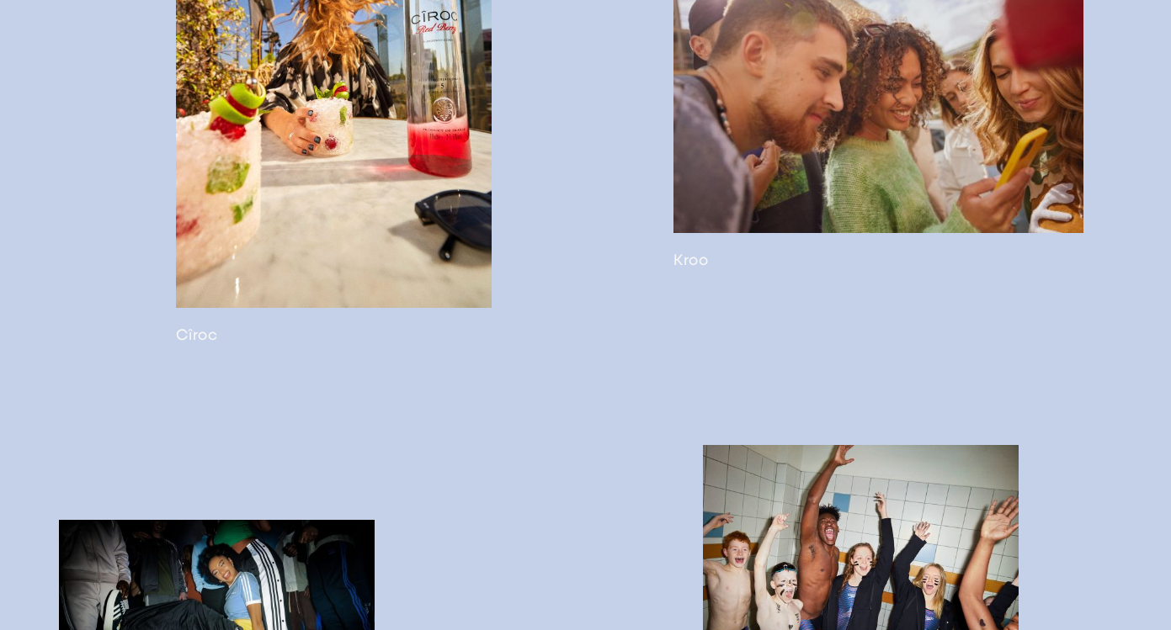
scroll to position [3434, 0]
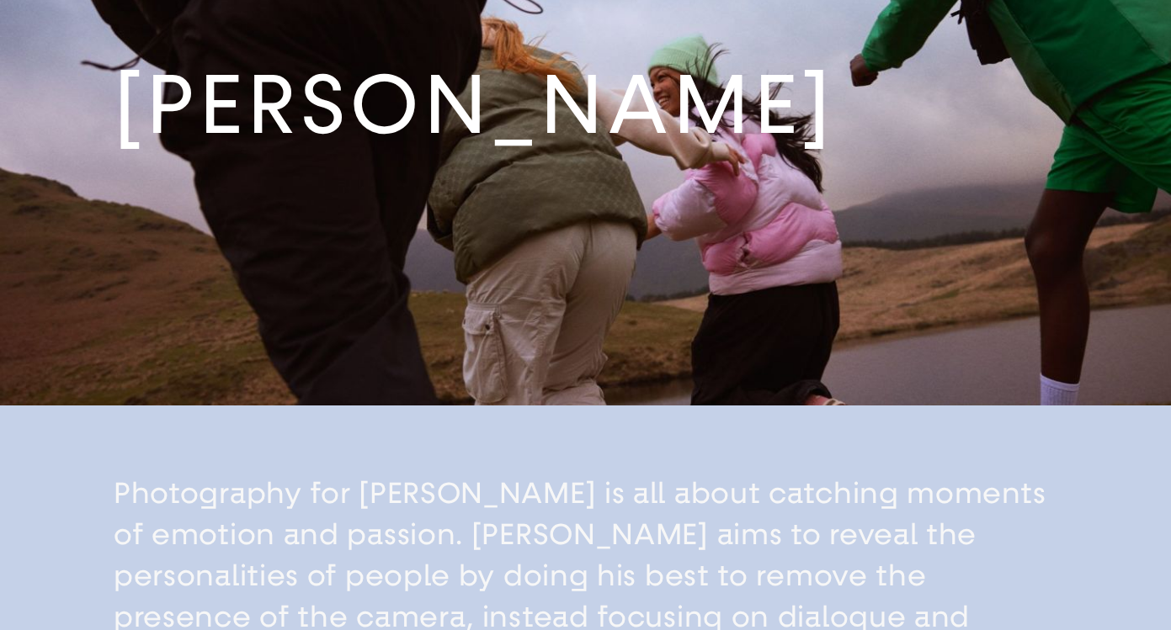
scroll to position [134, 0]
